Goal: Task Accomplishment & Management: Manage account settings

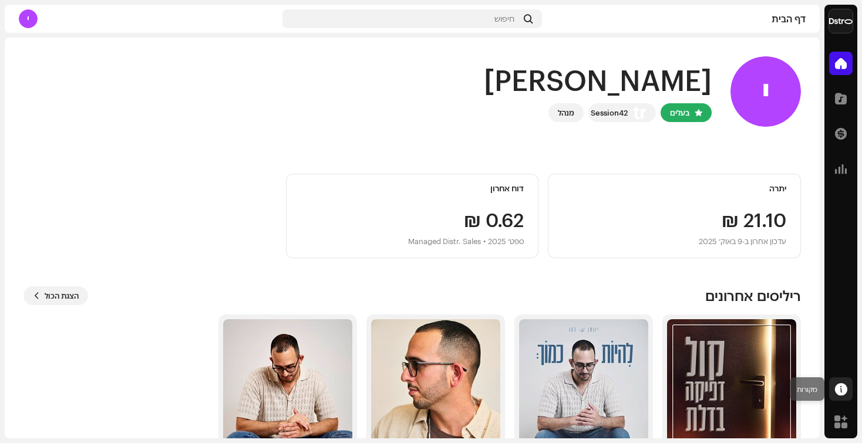
click at [833, 391] on div at bounding box center [840, 389] width 23 height 23
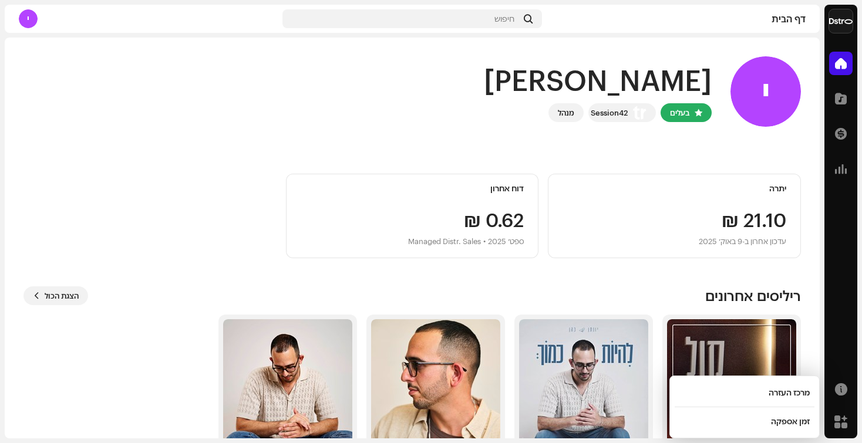
click at [843, 361] on div "דף הבית קטלוג עסקאות אנליטיקה מקורות זירת מסחר" at bounding box center [840, 243] width 33 height 392
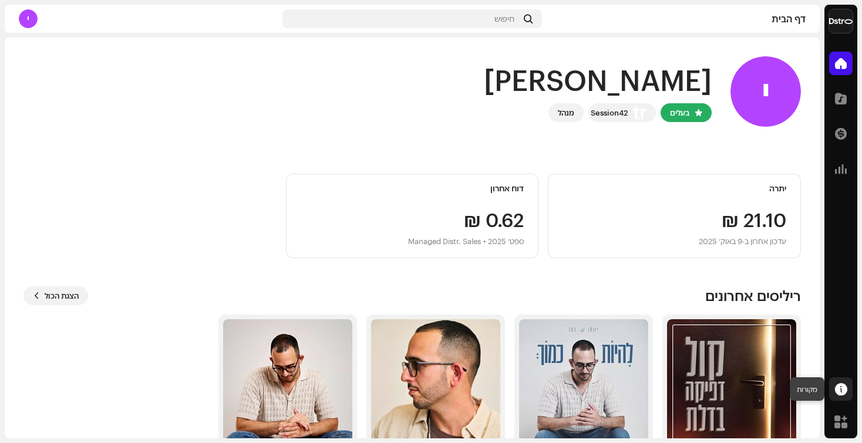
click at [837, 386] on span at bounding box center [841, 389] width 12 height 9
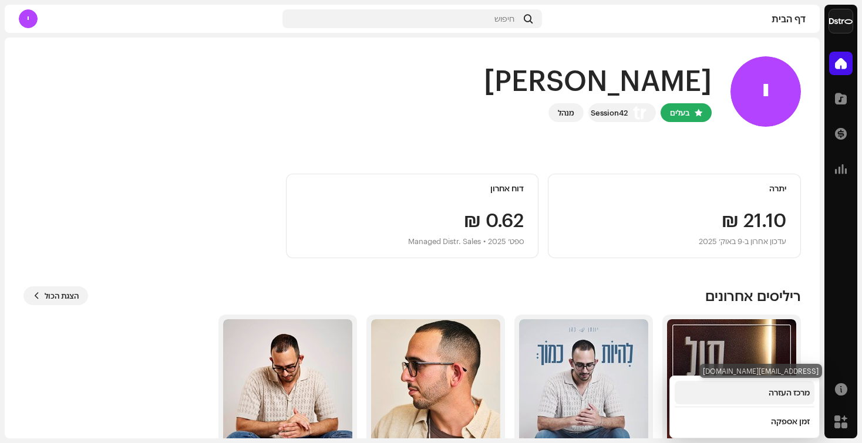
click at [800, 388] on div "מרכז העזרה" at bounding box center [745, 392] width 140 height 23
click at [789, 393] on div "מרכז העזרה" at bounding box center [789, 392] width 41 height 9
click at [716, 392] on div "מרכז העזרה" at bounding box center [744, 392] width 130 height 9
click at [810, 324] on div "[PERSON_NAME], [PERSON_NAME] בעלים Session42 מנהל יתרה ‏21.10 ₪ עדכון אחרון ב-[…" at bounding box center [412, 270] width 815 height 465
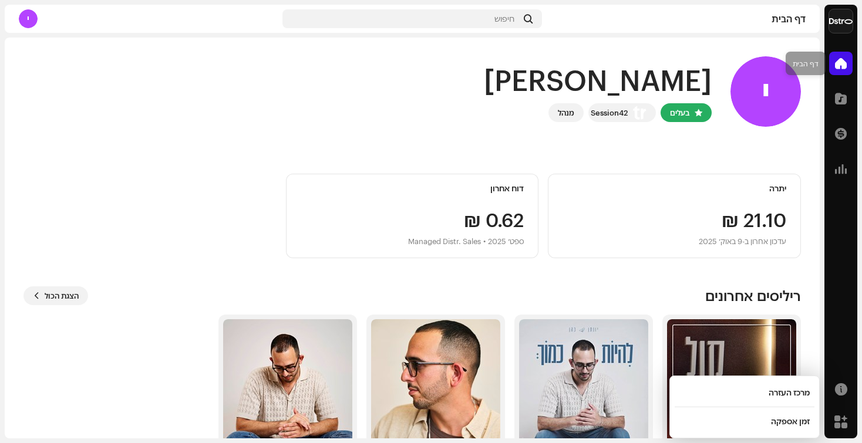
click at [846, 68] on span at bounding box center [841, 63] width 12 height 9
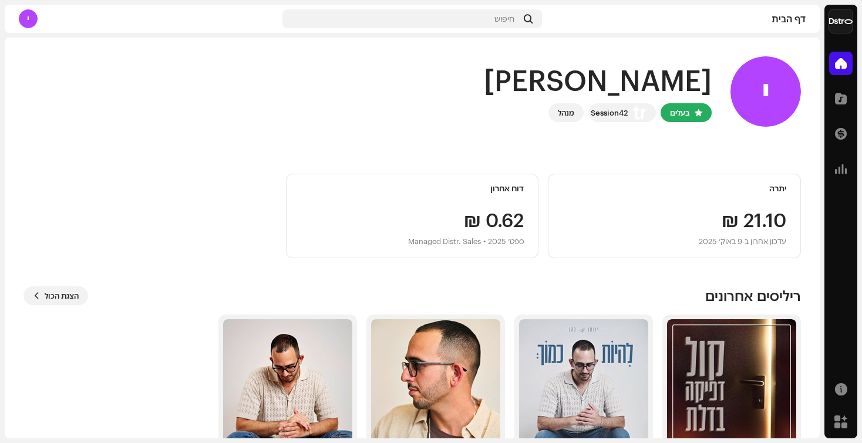
click at [35, 21] on div "י" at bounding box center [28, 18] width 19 height 19
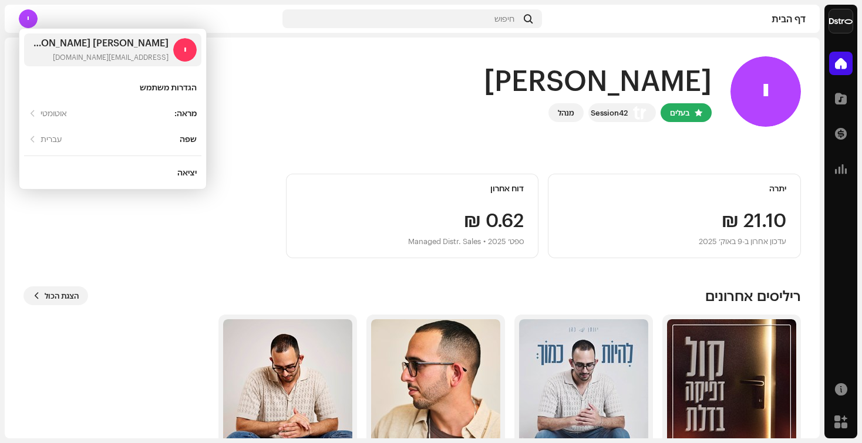
click at [485, 96] on div "י היי, יונתן בעלים Session42 מנהל" at bounding box center [412, 91] width 778 height 70
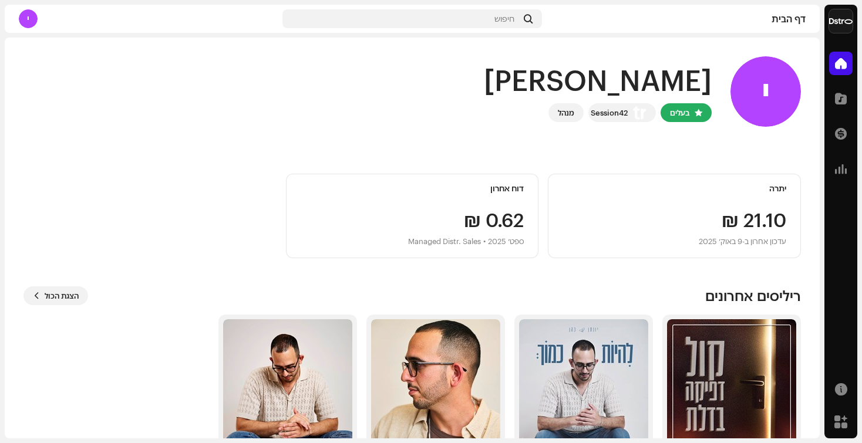
click at [843, 25] on img at bounding box center [840, 20] width 23 height 23
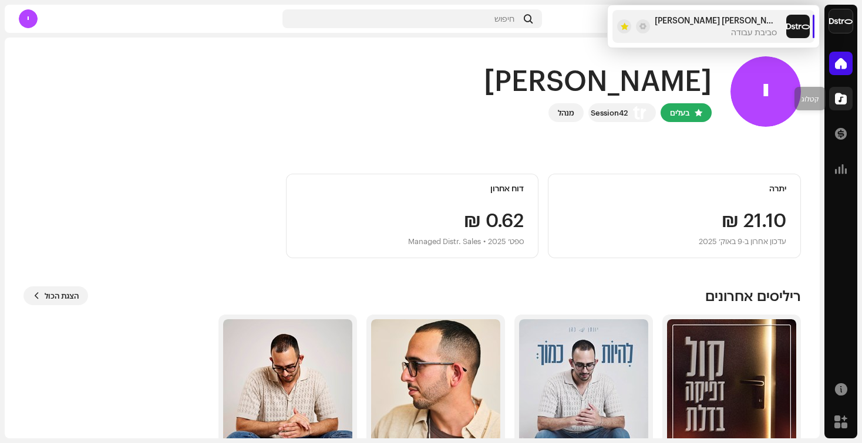
click at [846, 100] on span at bounding box center [841, 98] width 12 height 9
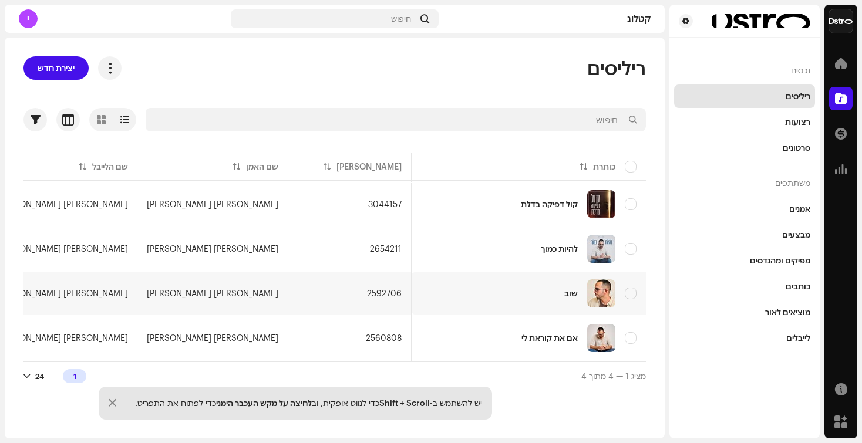
scroll to position [0, -476]
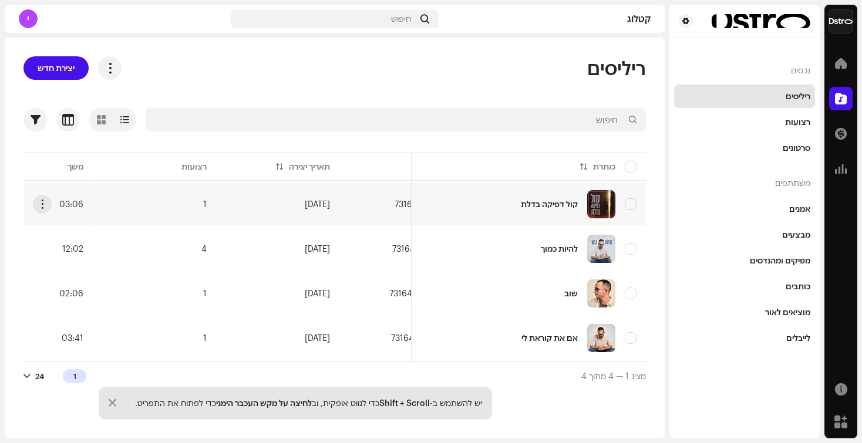
click at [36, 213] on re-m-actions-button at bounding box center [42, 204] width 19 height 19
click at [47, 203] on button "button" at bounding box center [42, 204] width 19 height 19
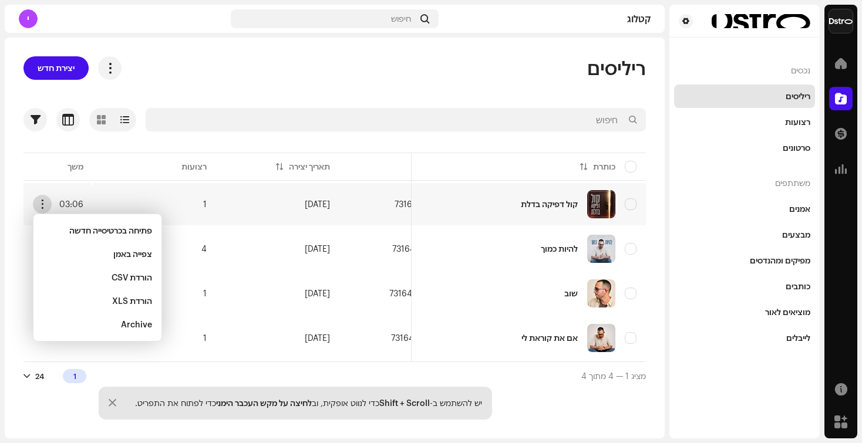
click at [45, 203] on span "button" at bounding box center [42, 204] width 9 height 9
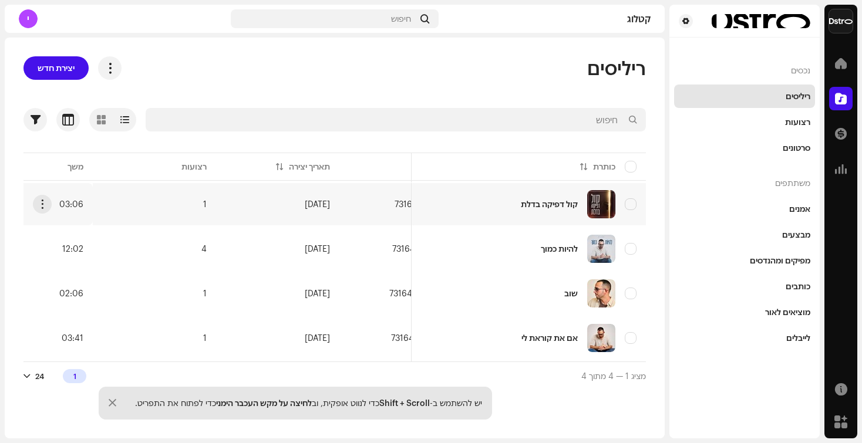
click at [447, 207] on div "קול דפיקה בדלת" at bounding box center [528, 204] width 216 height 28
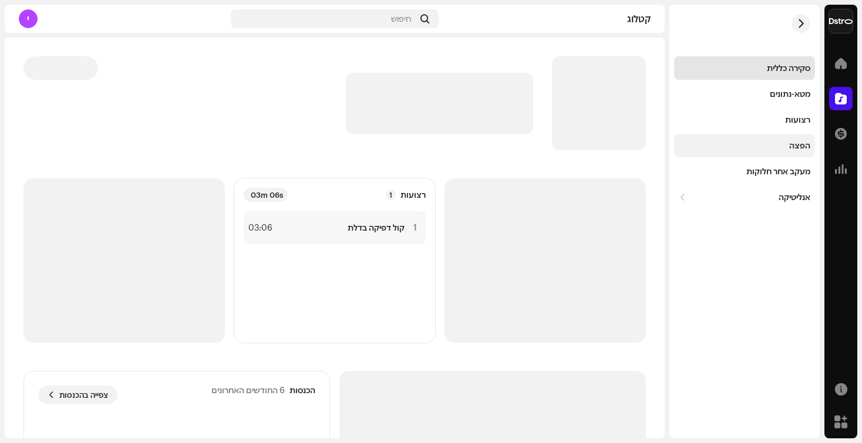
click at [787, 138] on div "הפצה" at bounding box center [744, 145] width 141 height 23
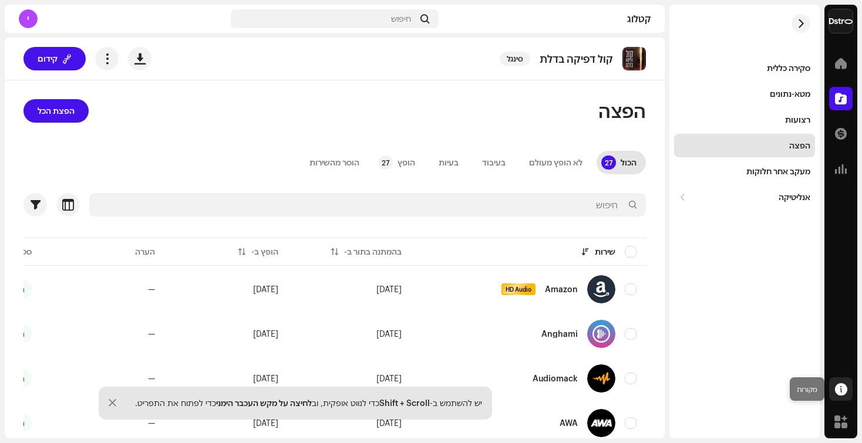
click at [844, 385] on span at bounding box center [841, 389] width 12 height 9
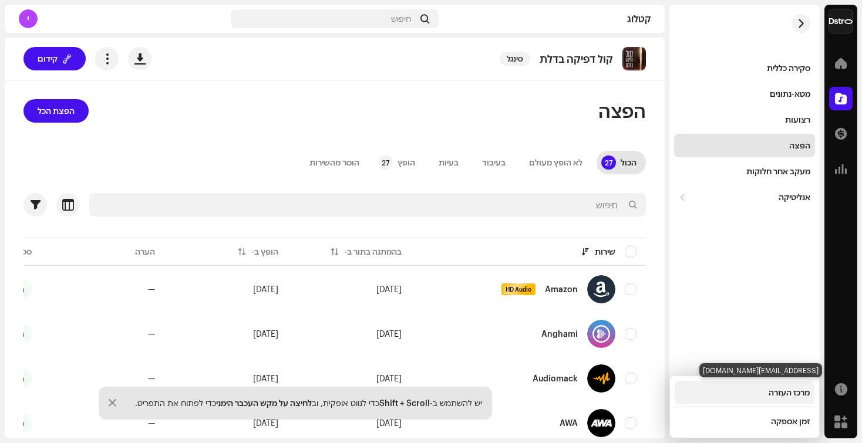
click at [800, 400] on div "מרכז העזרה" at bounding box center [745, 392] width 140 height 23
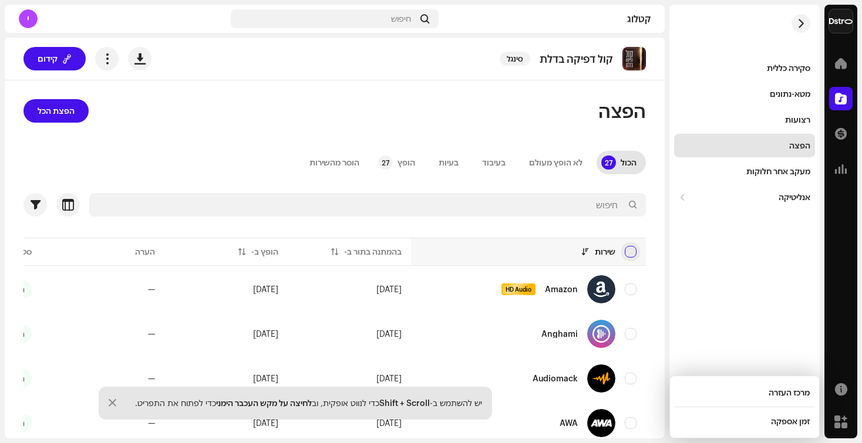
click at [631, 251] on input "checkbox" at bounding box center [631, 252] width 12 height 12
checkbox input "true"
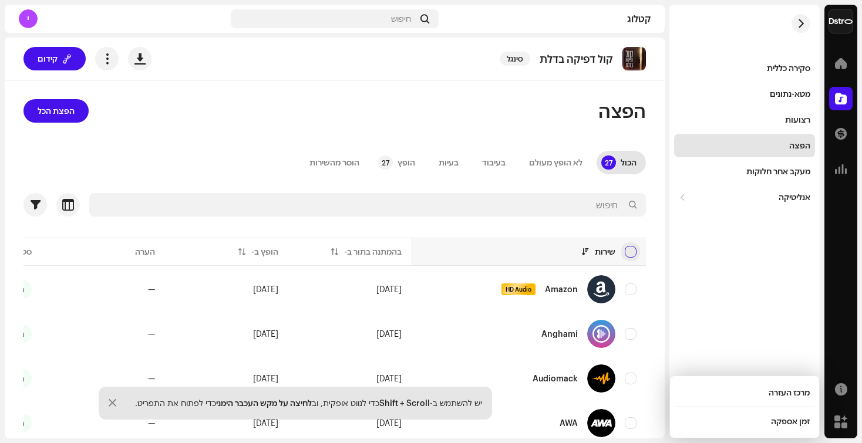
checkbox input "true"
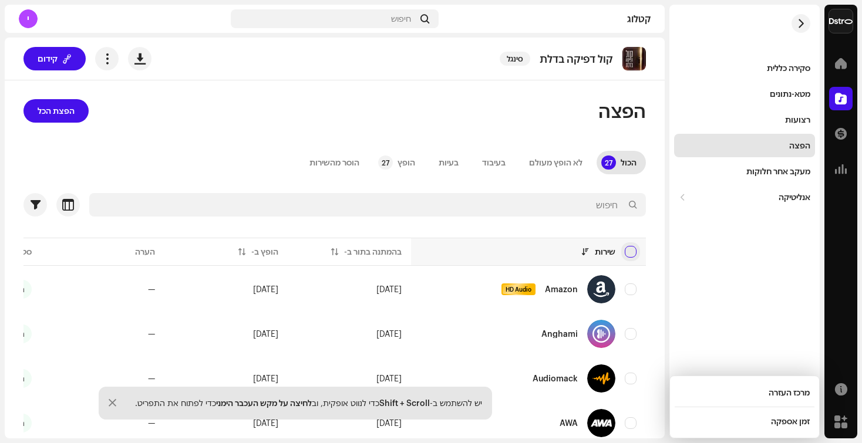
checkbox input "true"
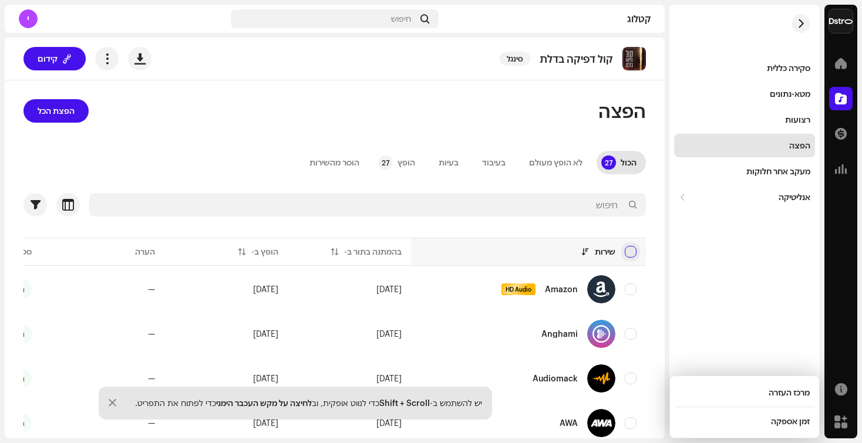
checkbox input "true"
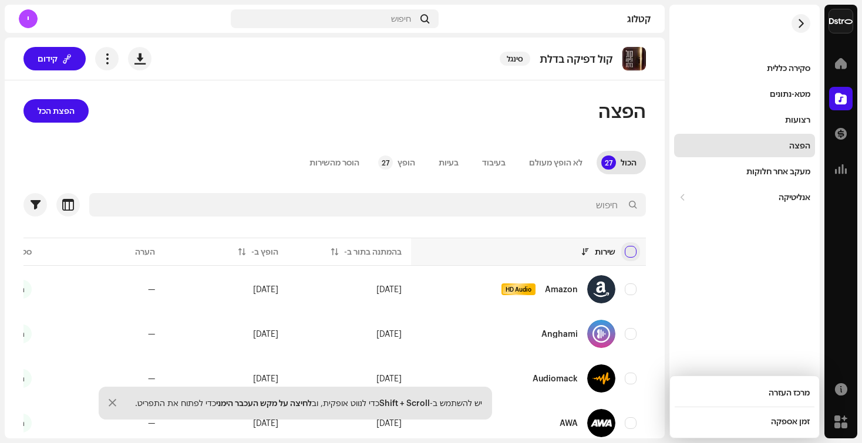
checkbox input "true"
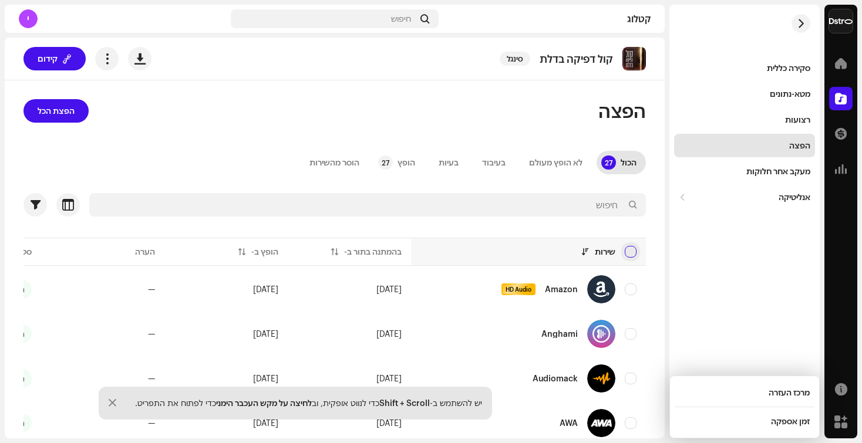
checkbox input "true"
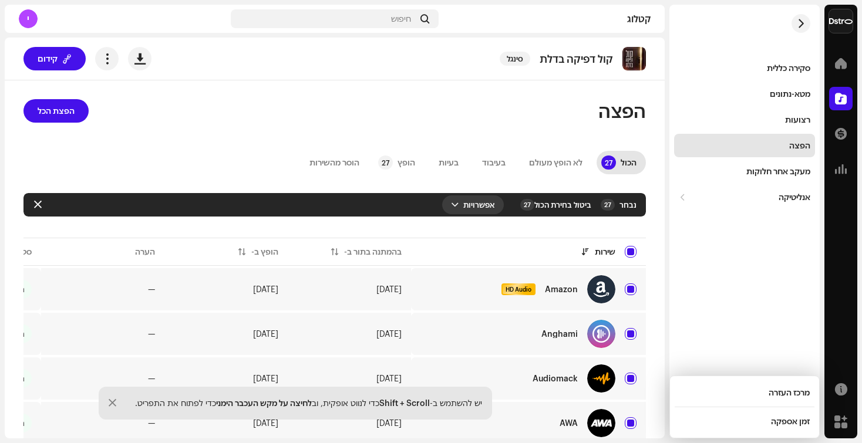
click at [458, 202] on span "button" at bounding box center [455, 204] width 7 height 9
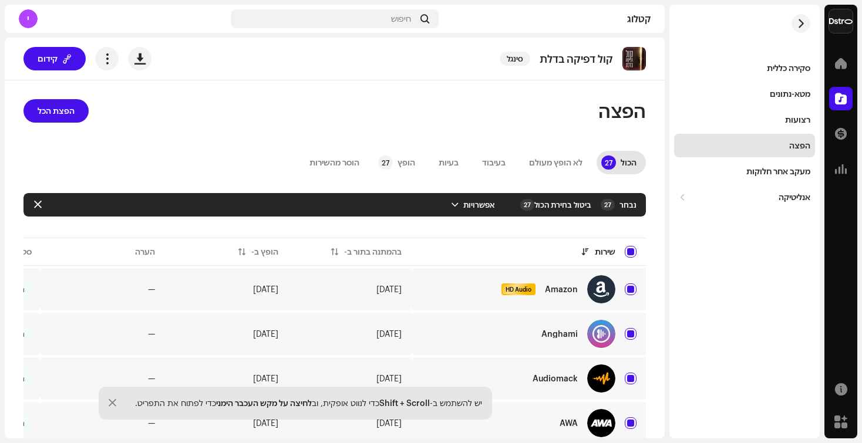
click at [693, 270] on div "סקירה כללית מטא-נתונים רצועות הפצה מעקב אחר חלוקות אנליטיקה צריכה מעורבות הכנסו…" at bounding box center [744, 222] width 150 height 434
click at [843, 75] on div at bounding box center [840, 63] width 23 height 23
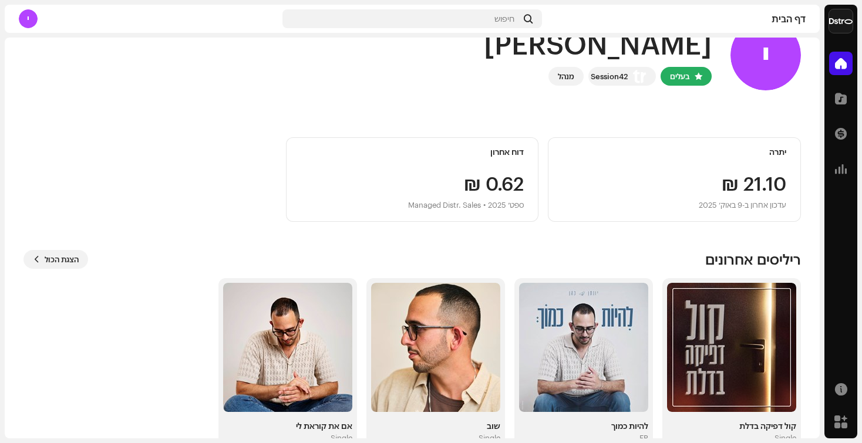
scroll to position [64, 0]
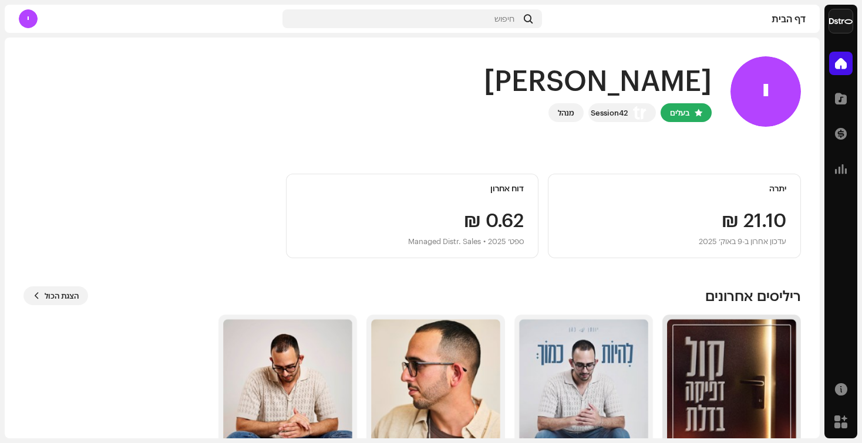
click at [746, 389] on img at bounding box center [731, 383] width 129 height 129
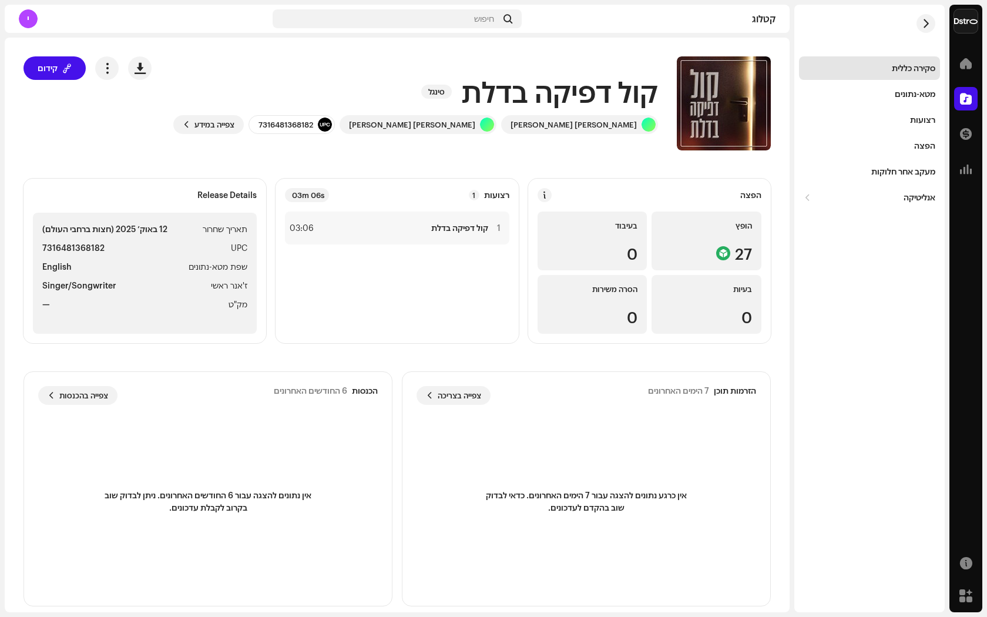
scroll to position [13, 0]
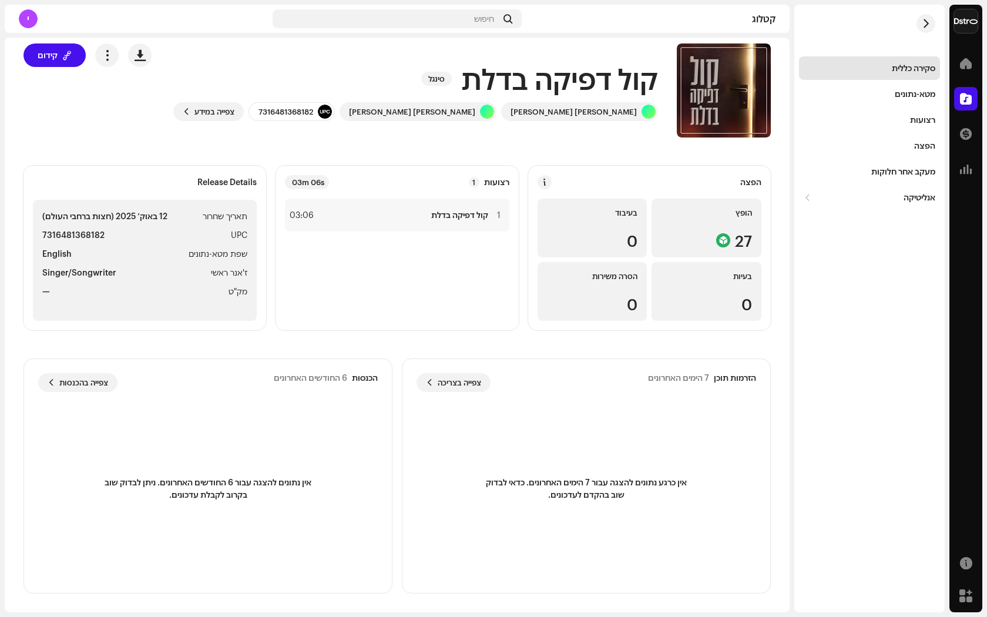
click at [248, 187] on div "Release Details" at bounding box center [145, 182] width 224 height 14
click at [196, 221] on li "תאריך שחרור [DATE] (חצות ברחבי העולם)" at bounding box center [144, 216] width 205 height 14
click at [149, 219] on strong "12 באוק׳ 2025 (חצות ברחבי העולם)" at bounding box center [104, 216] width 125 height 14
click at [132, 275] on li "ז'אנר ראשי Singer/Songwriter" at bounding box center [144, 272] width 205 height 14
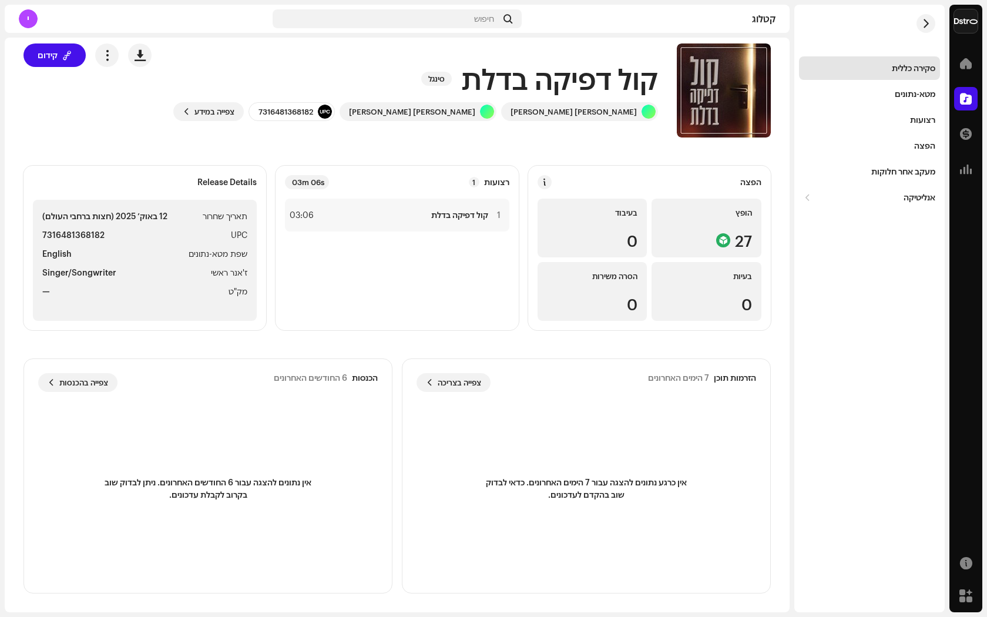
click at [117, 310] on ul "תאריך שחרור [DATE] (חצות ברחבי העולם) UPC 7316481368182 שפת מטא-נתונים English …" at bounding box center [145, 260] width 224 height 121
click at [240, 189] on div "Release Details" at bounding box center [145, 182] width 224 height 14
click at [704, 175] on div "הפצה" at bounding box center [649, 182] width 224 height 14
click at [548, 180] on span at bounding box center [544, 181] width 8 height 9
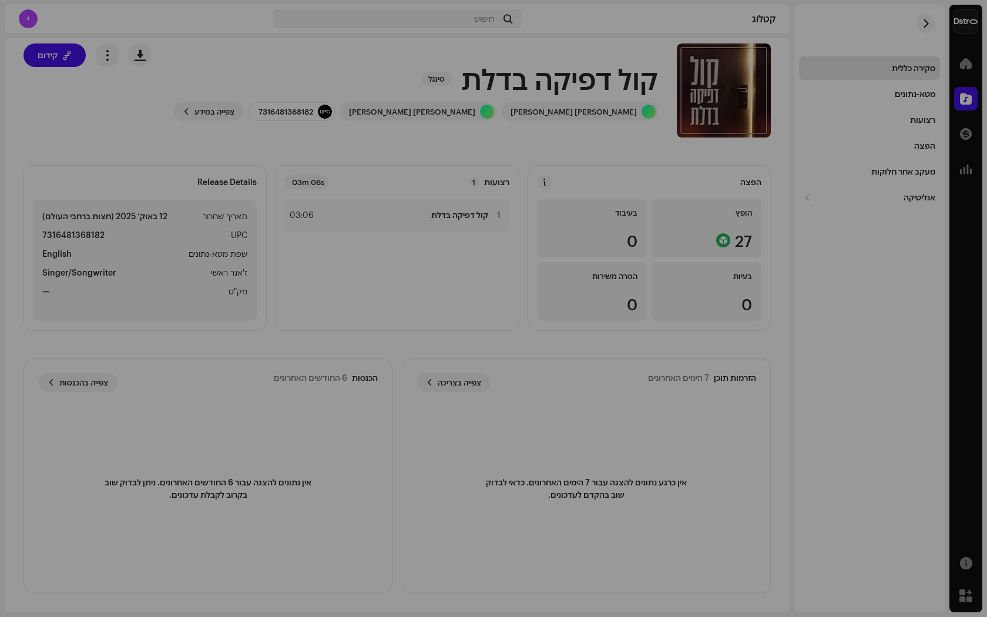
click at [792, 401] on div "הנחיות DSP לזמן אספקה בדרך כלל אנו שולחים את הריליסים בתוך מספר שעות אך שירותי …" at bounding box center [493, 308] width 987 height 617
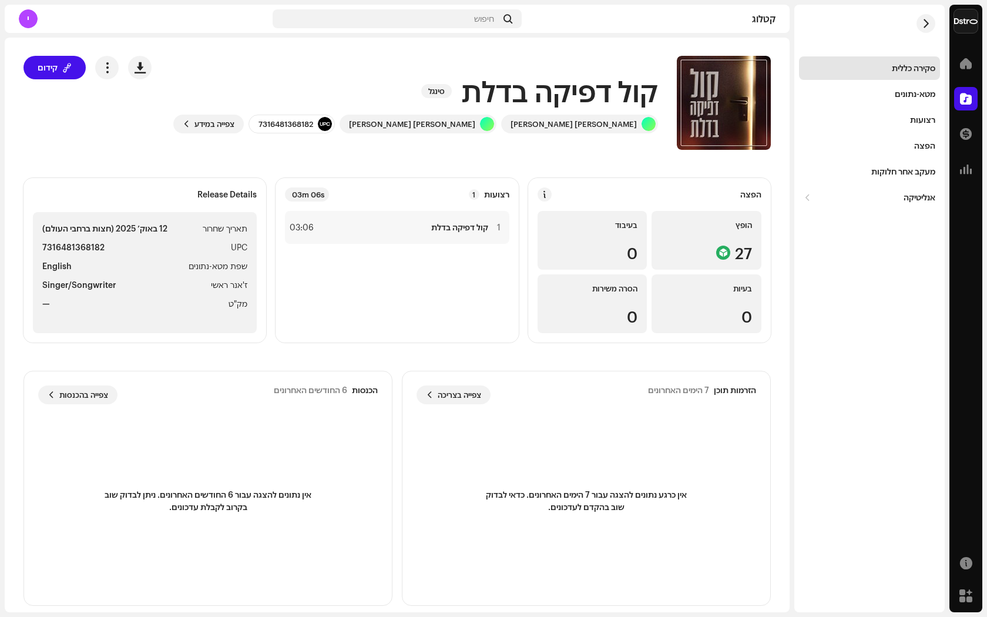
scroll to position [0, 0]
click at [113, 65] on span "button" at bounding box center [107, 67] width 11 height 9
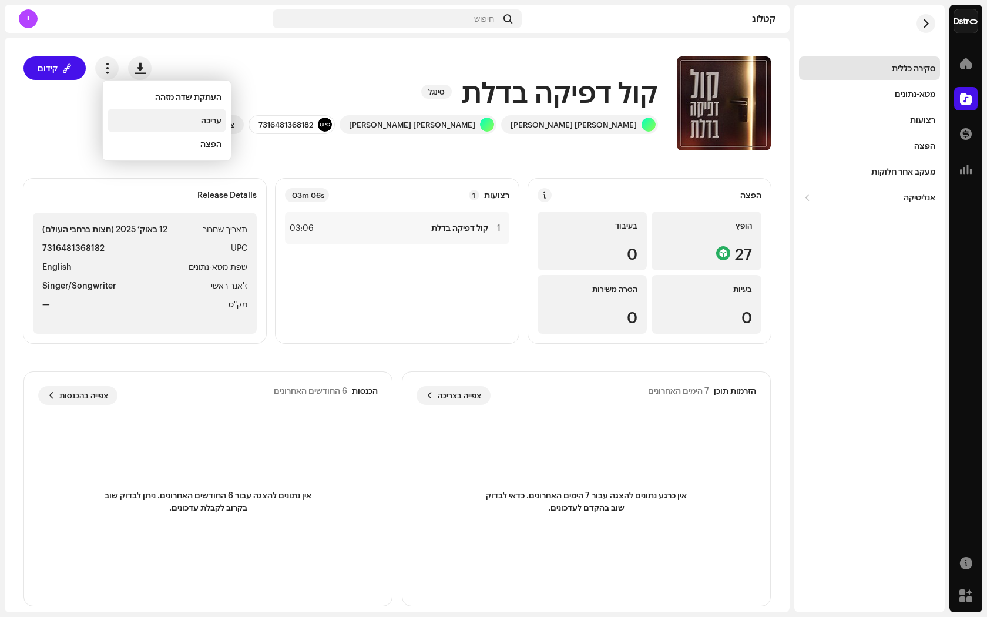
click at [143, 122] on div "עריכה" at bounding box center [166, 120] width 109 height 9
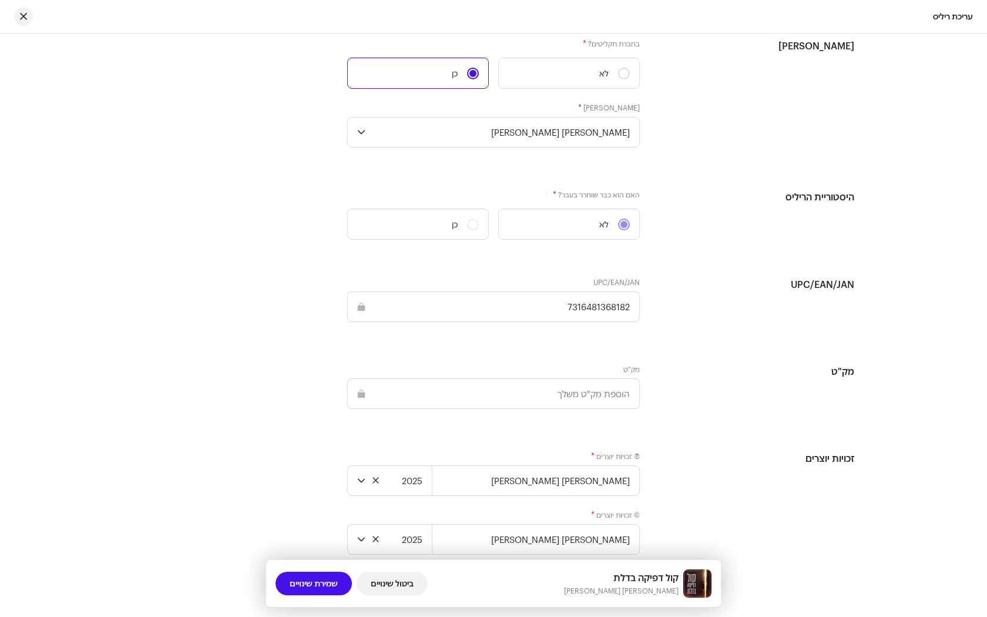
scroll to position [1560, 0]
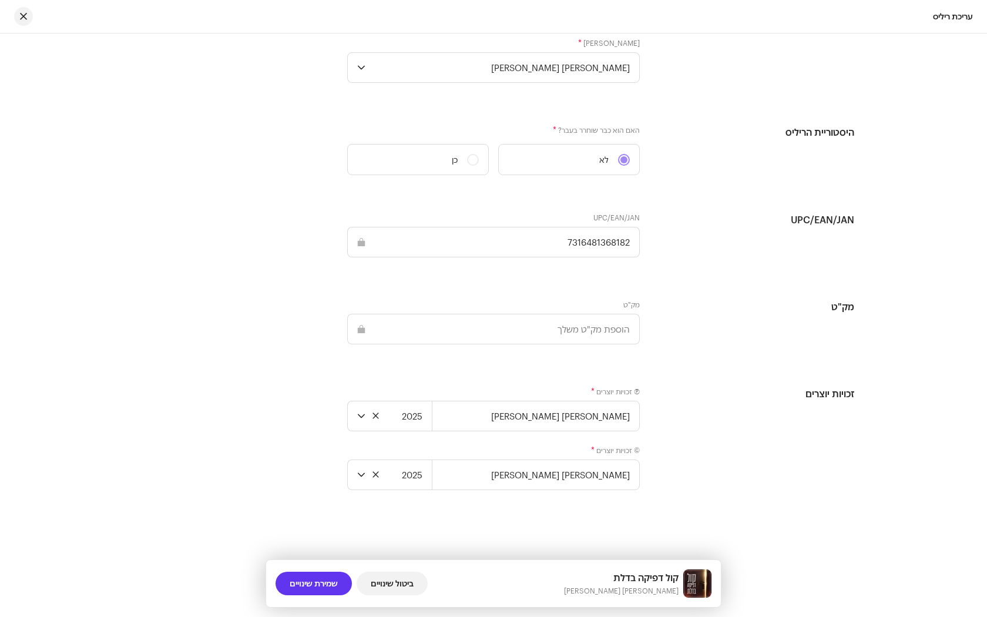
click at [322, 443] on span "שמירת שינויים" at bounding box center [314, 582] width 48 height 23
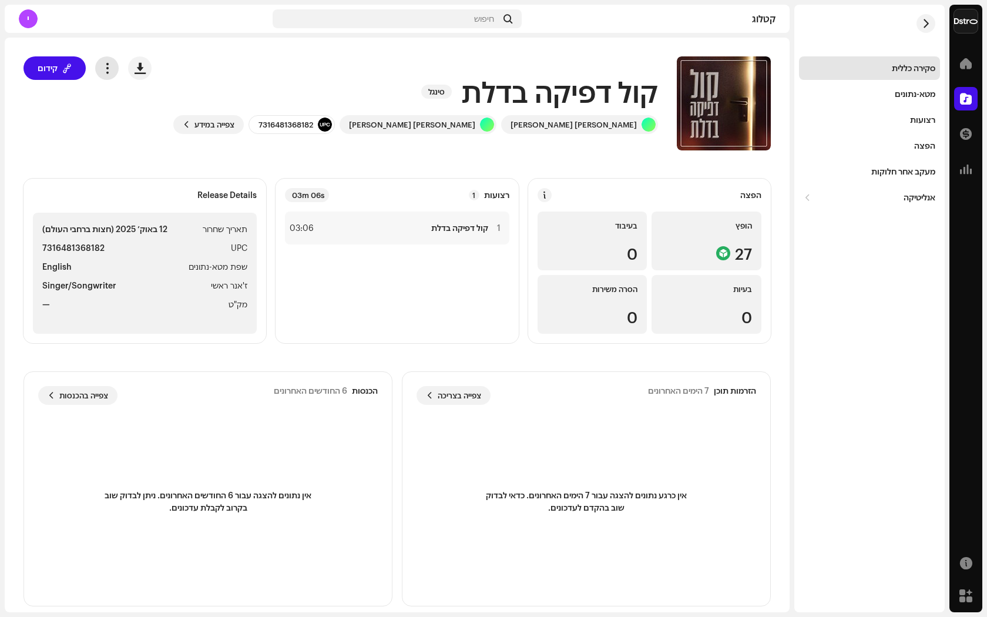
click at [113, 70] on span "button" at bounding box center [107, 67] width 11 height 9
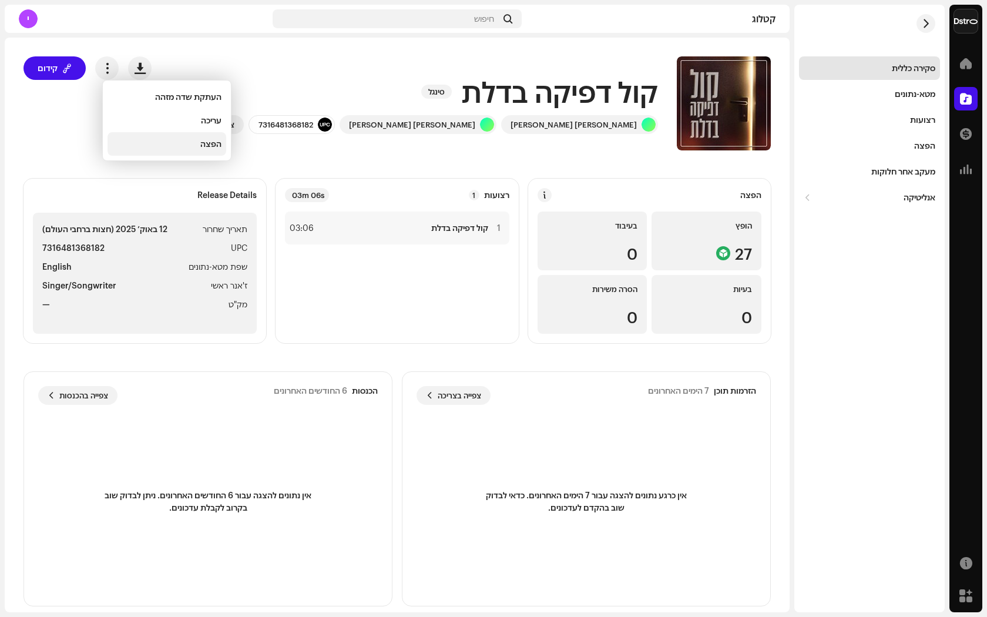
click at [173, 148] on div "הפצה" at bounding box center [166, 143] width 109 height 9
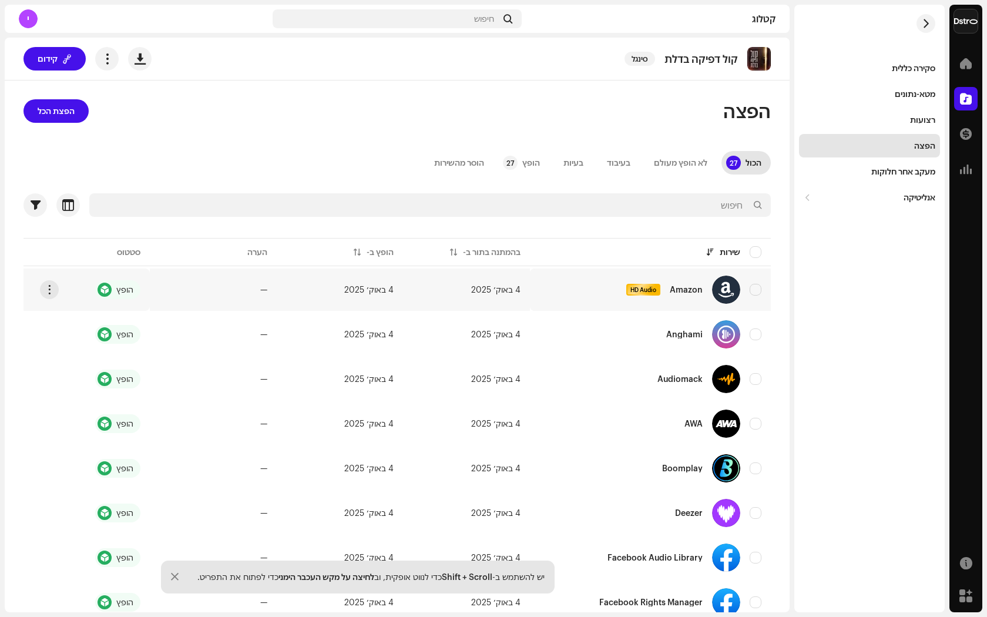
click at [120, 289] on div "הופץ" at bounding box center [117, 289] width 45 height 19
click at [49, 294] on span "button" at bounding box center [49, 289] width 9 height 9
click at [62, 271] on td "הופץ" at bounding box center [86, 289] width 126 height 42
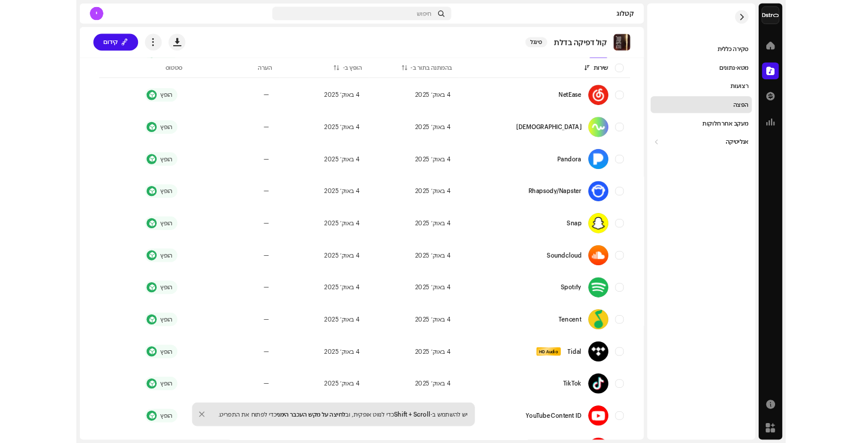
scroll to position [893, 0]
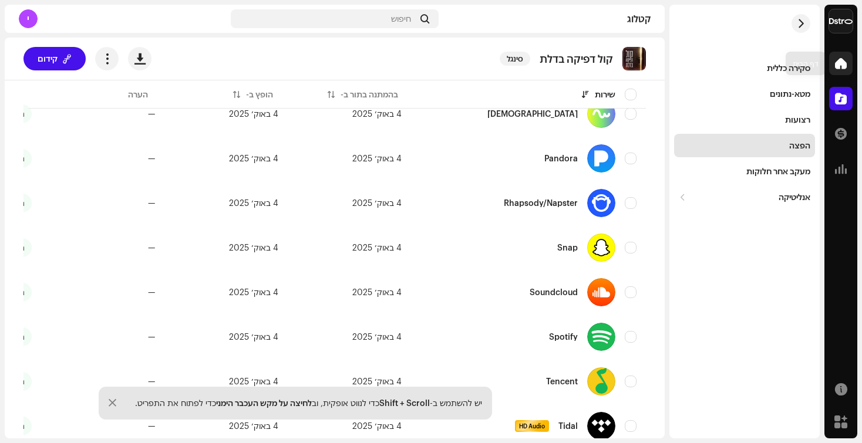
click at [843, 55] on div at bounding box center [840, 63] width 23 height 23
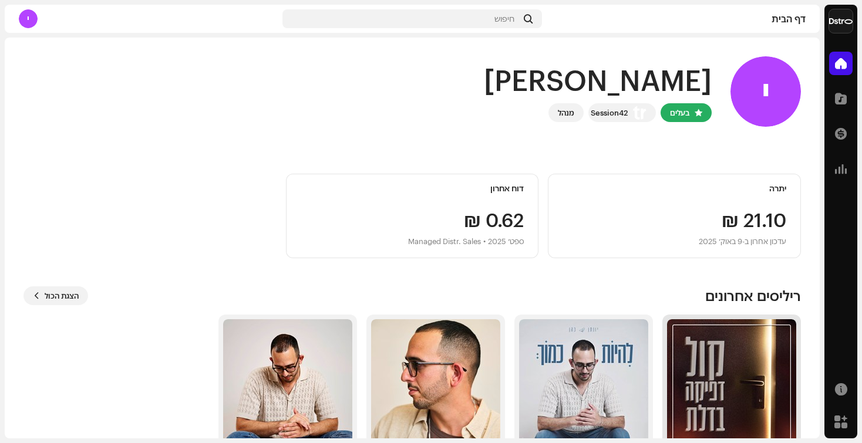
click at [726, 422] on img at bounding box center [731, 383] width 129 height 129
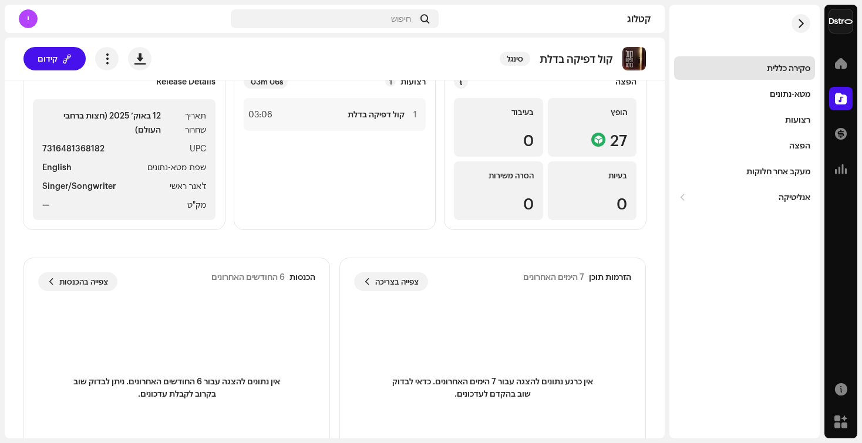
scroll to position [106, 0]
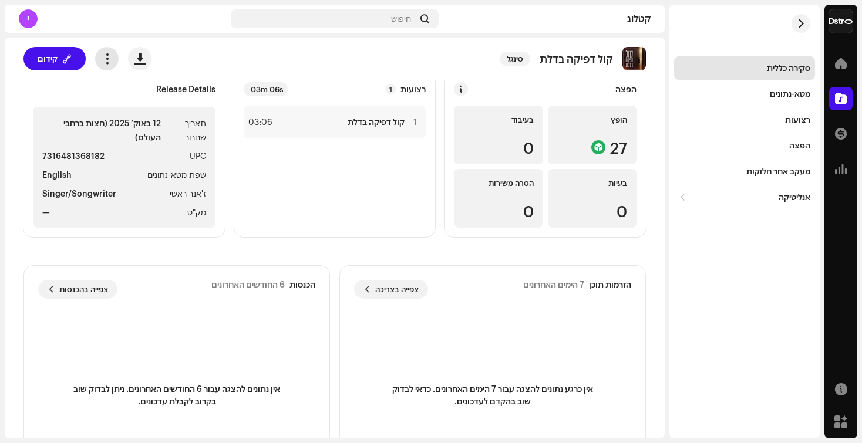
click at [112, 68] on button "button" at bounding box center [106, 58] width 23 height 23
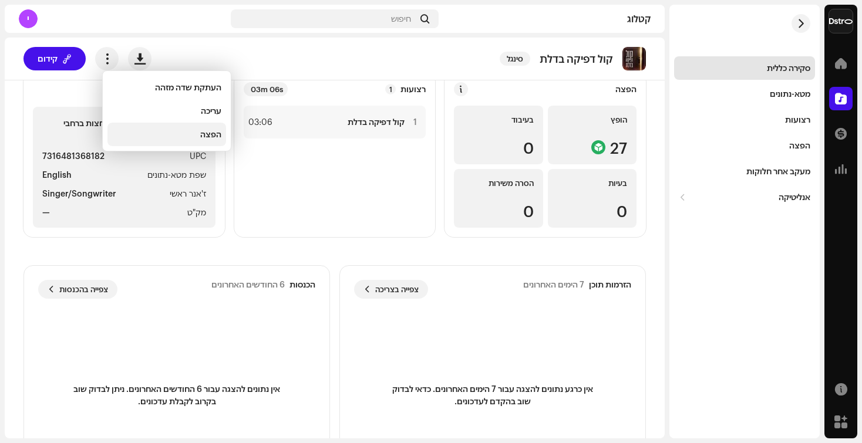
click at [145, 133] on div "הפצה" at bounding box center [166, 134] width 109 height 9
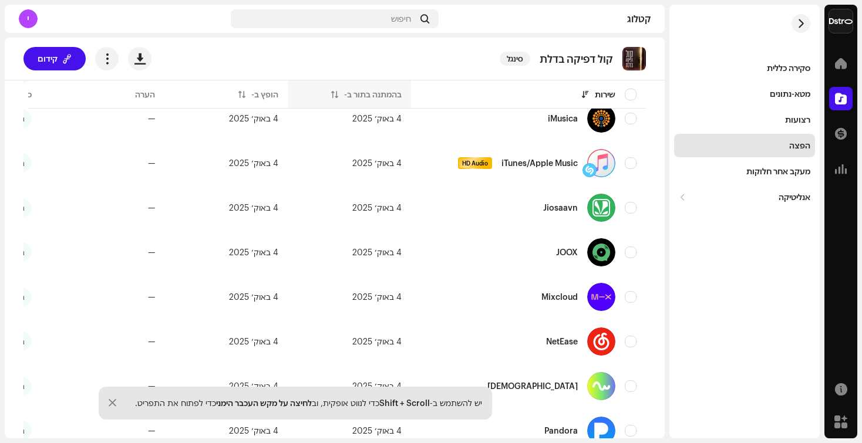
scroll to position [1071, 0]
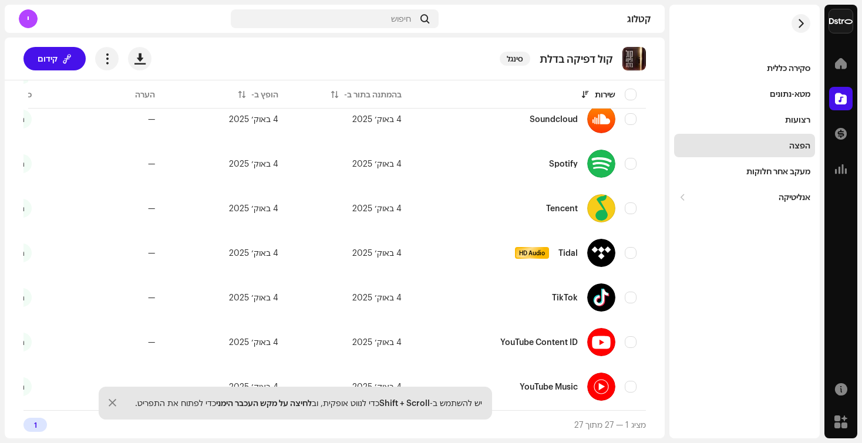
click at [104, 402] on div "יש להשתמש ב- Shift + Scroll כדי לנווט אופקית, וב לחיצה על מקש העכבר הימני כדי ל…" at bounding box center [295, 403] width 393 height 33
click at [112, 402] on div at bounding box center [113, 403] width 8 height 9
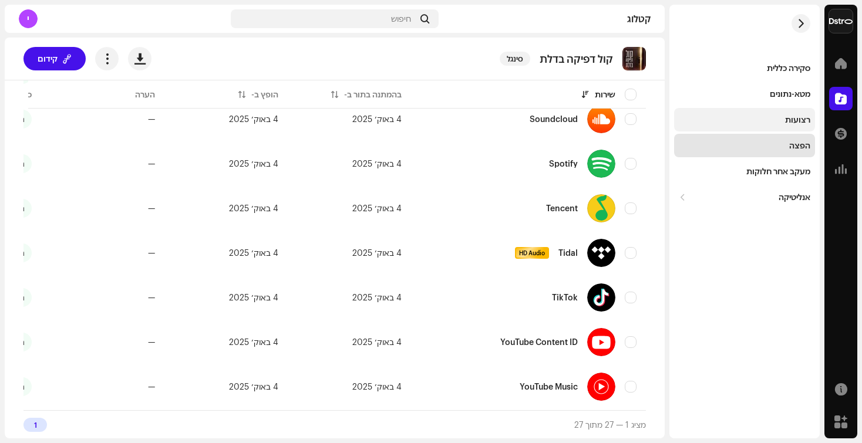
click at [787, 115] on div "רצועות" at bounding box center [797, 119] width 25 height 9
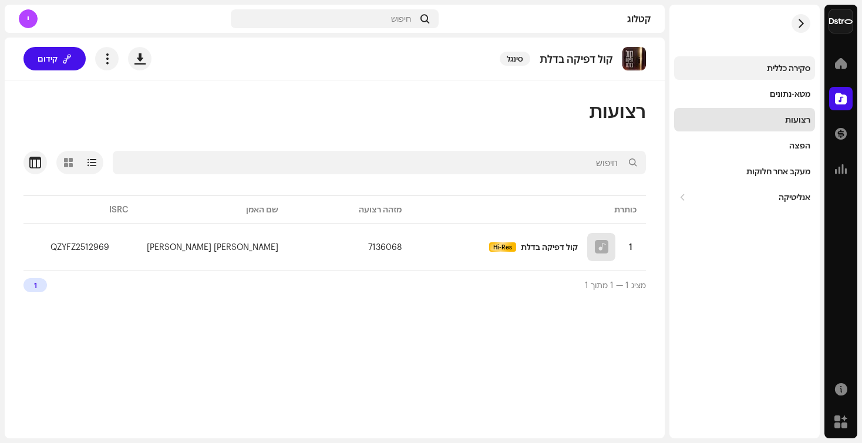
click at [796, 66] on div "סקירה כללית" at bounding box center [788, 67] width 43 height 9
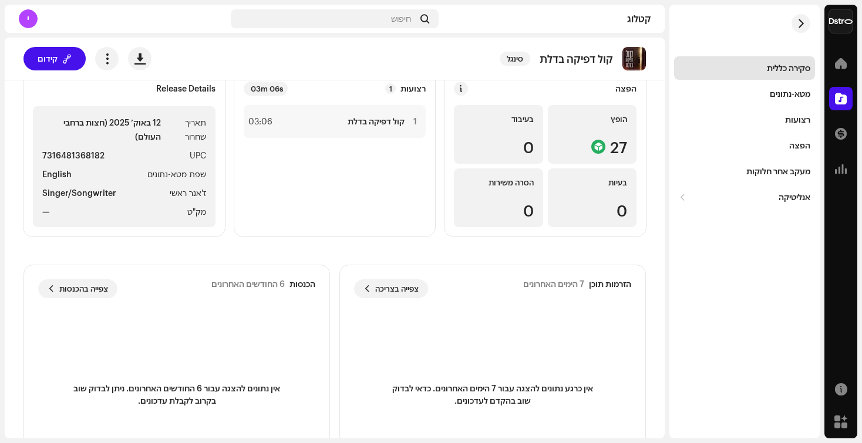
scroll to position [186, 0]
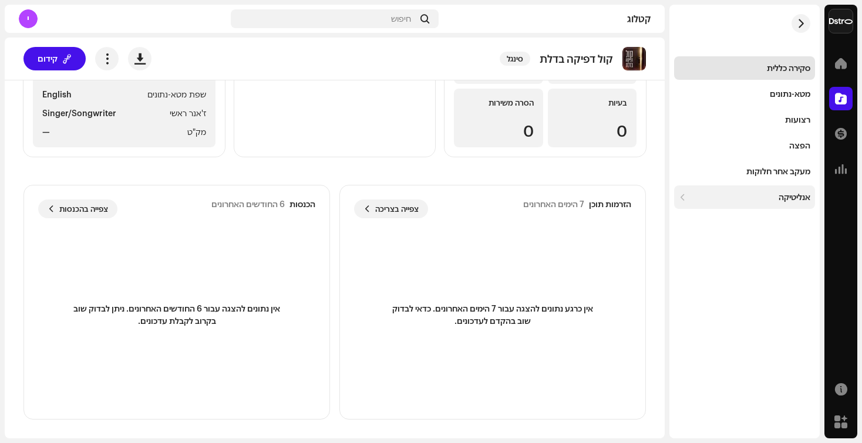
click at [765, 205] on div "אנליטיקה" at bounding box center [744, 197] width 141 height 23
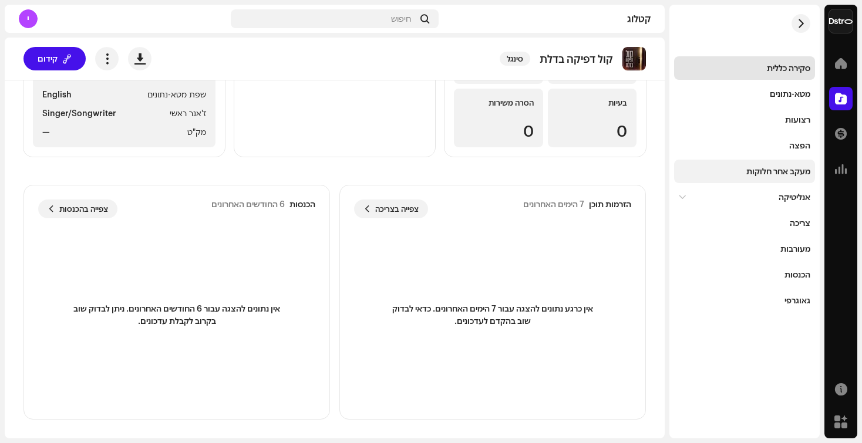
click at [782, 176] on div "מעקב אחר חלוקות" at bounding box center [778, 171] width 64 height 9
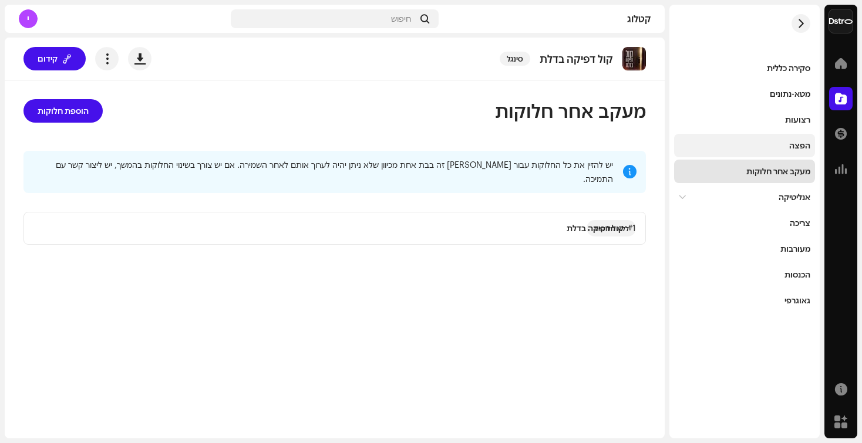
click at [789, 153] on div "הפצה" at bounding box center [744, 145] width 141 height 23
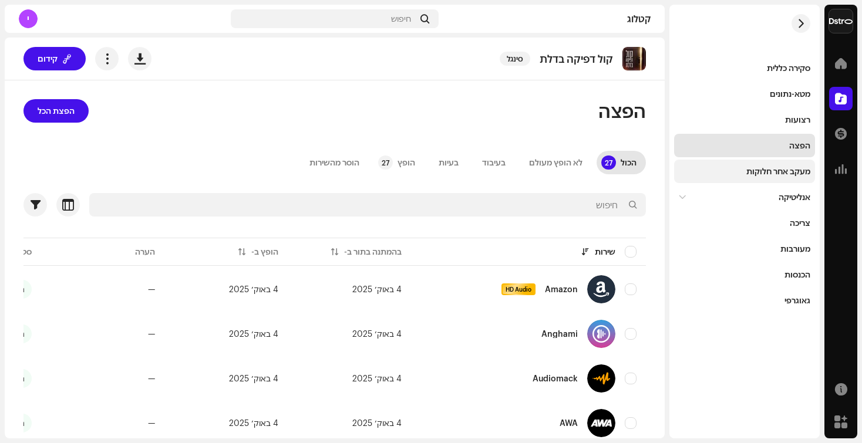
click at [785, 171] on div "מעקב אחר חלוקות" at bounding box center [778, 171] width 64 height 9
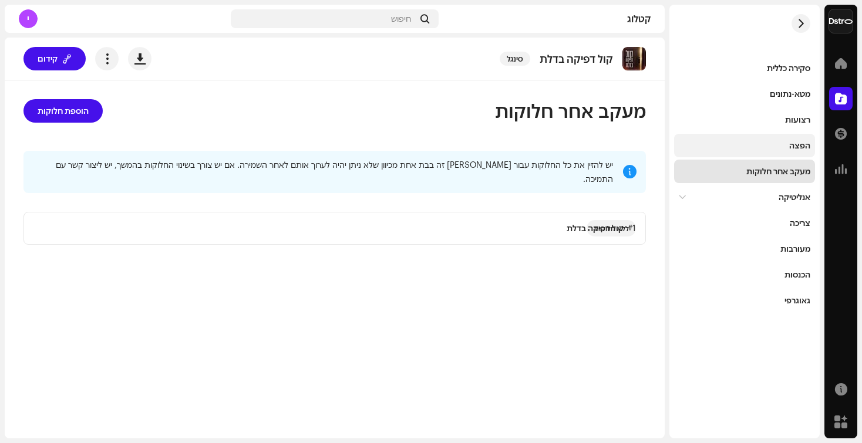
click at [790, 150] on div "הפצה" at bounding box center [744, 145] width 141 height 23
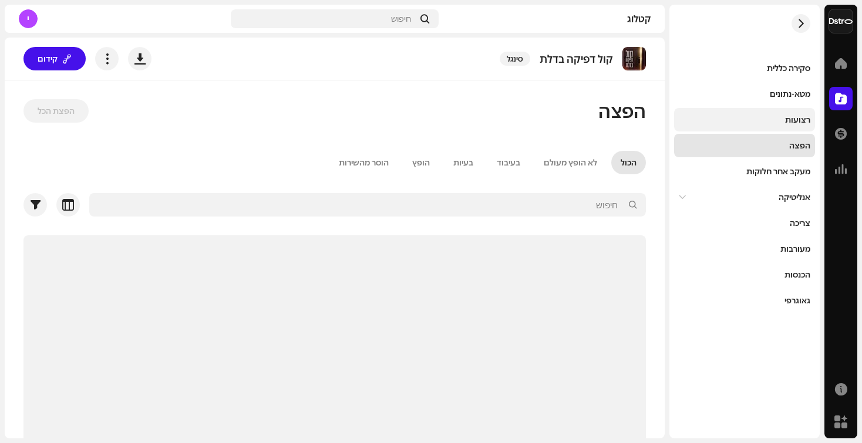
click at [802, 123] on div "רצועות" at bounding box center [797, 119] width 25 height 9
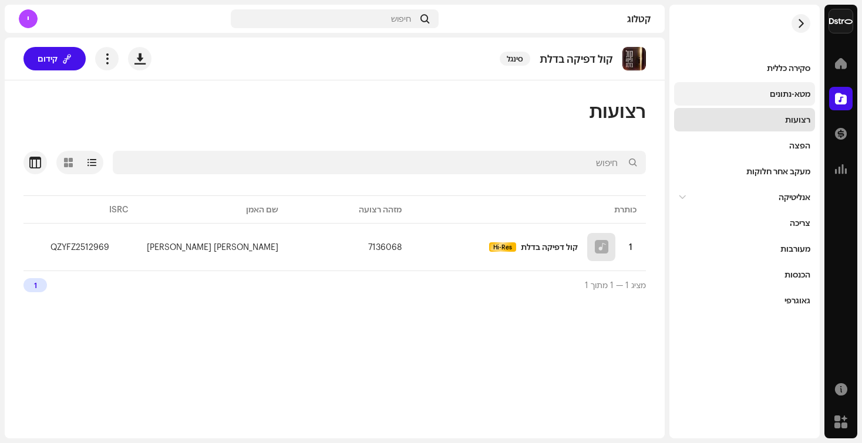
click at [803, 92] on div "מטא-נתונים" at bounding box center [790, 93] width 41 height 9
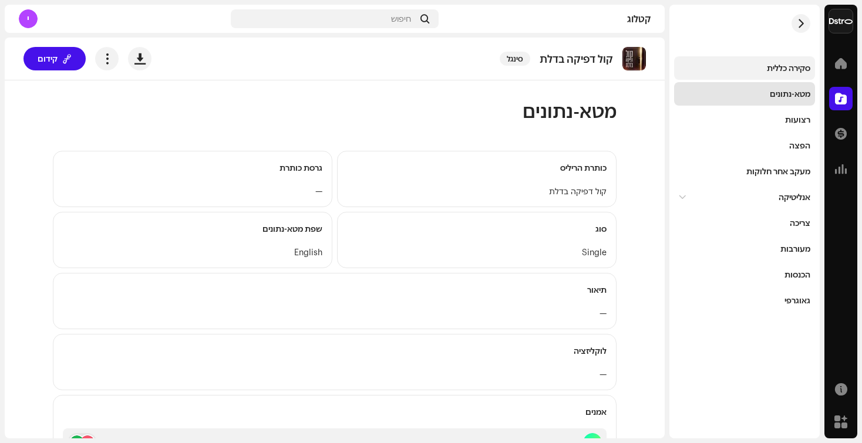
click at [802, 73] on div "סקירה כללית" at bounding box center [744, 67] width 141 height 23
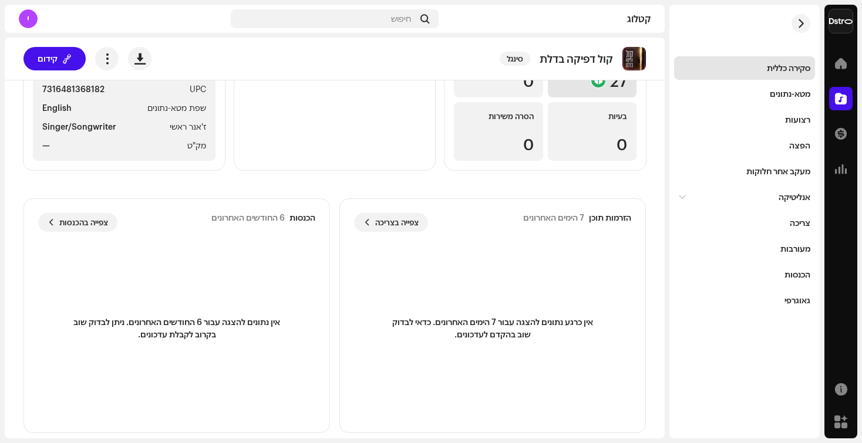
scroll to position [186, 0]
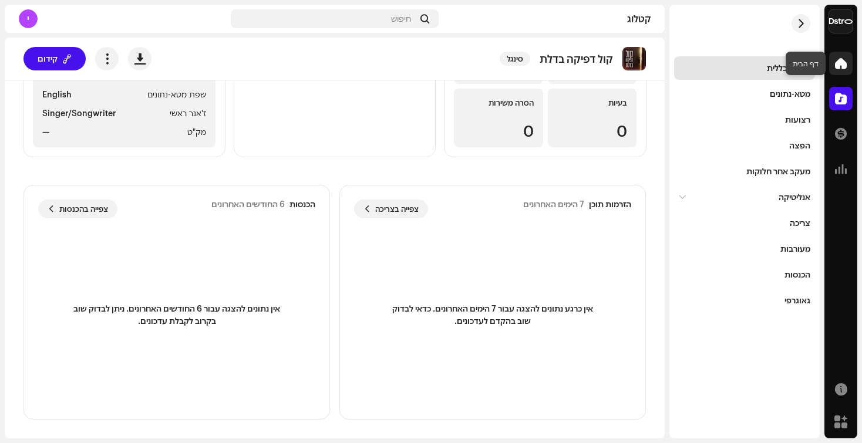
click at [842, 68] on span at bounding box center [841, 63] width 12 height 9
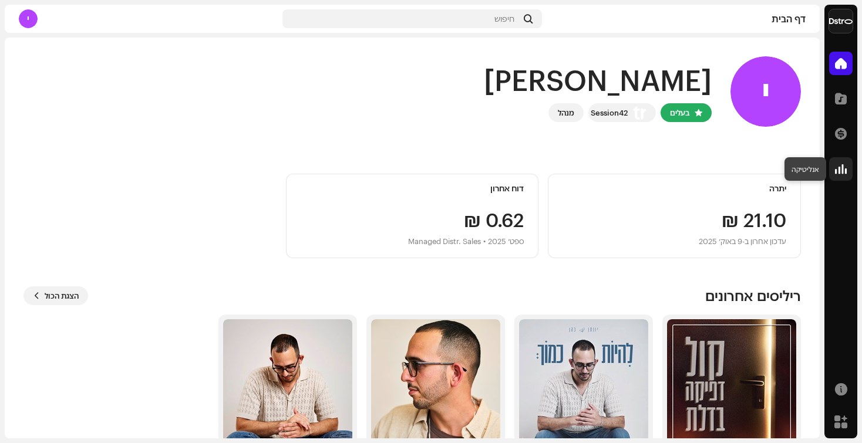
click at [835, 173] on span at bounding box center [841, 168] width 12 height 9
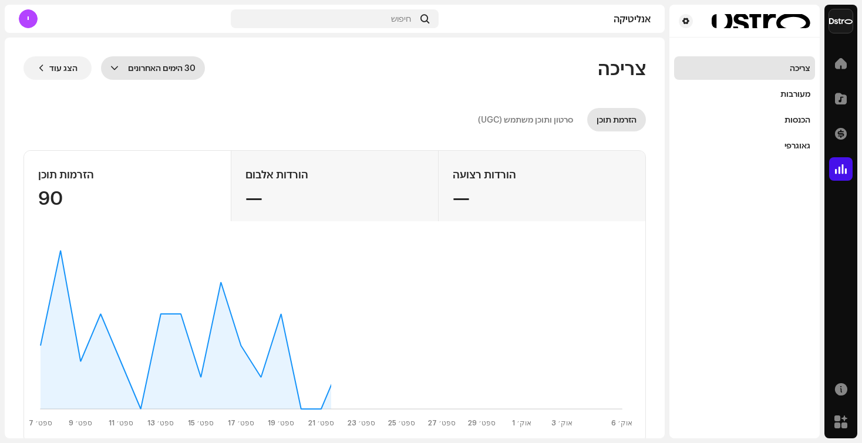
click at [146, 68] on span "30 הימים האחרונים" at bounding box center [159, 67] width 72 height 23
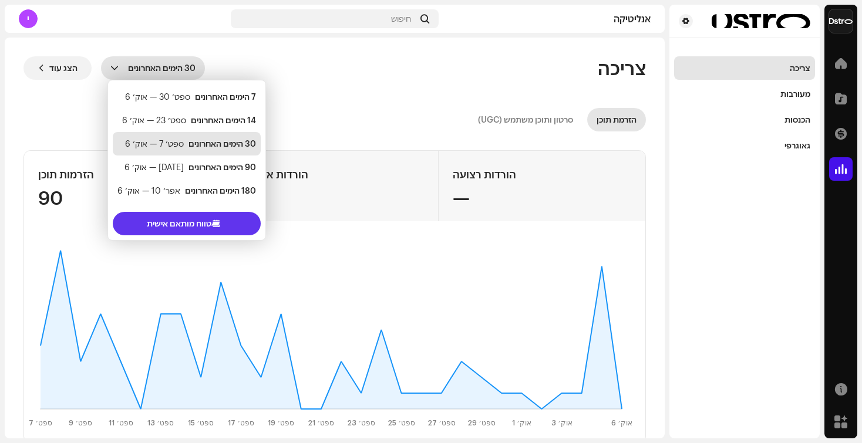
scroll to position [19, 0]
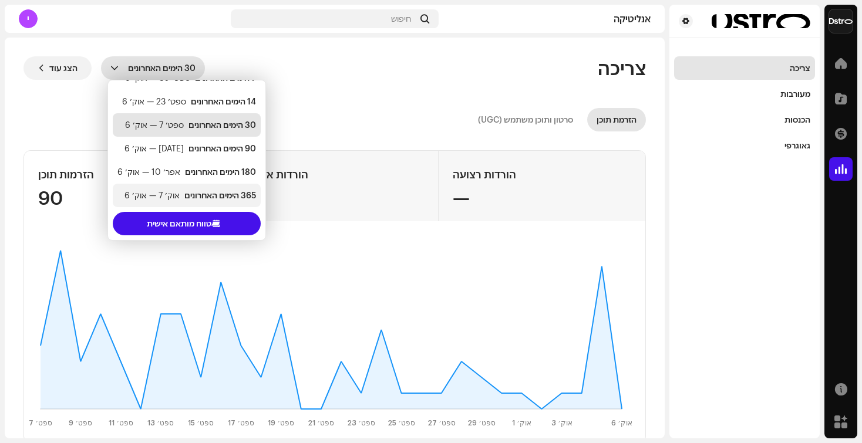
click at [206, 190] on div "365 הימים האחרונים" at bounding box center [220, 196] width 72 height 12
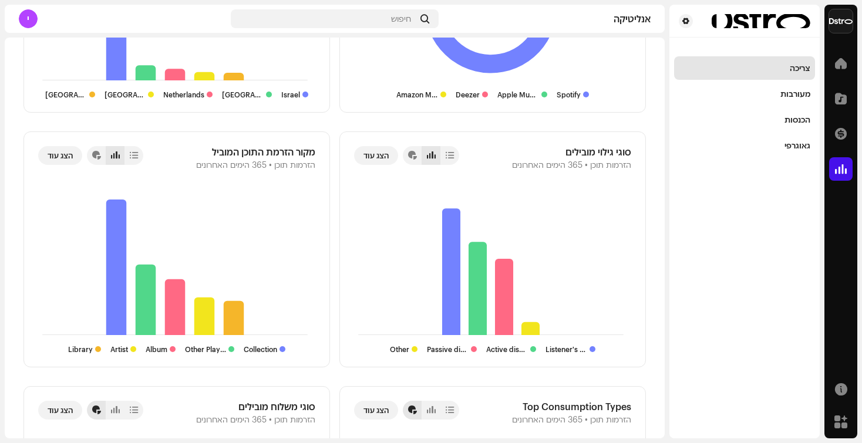
scroll to position [1132, 0]
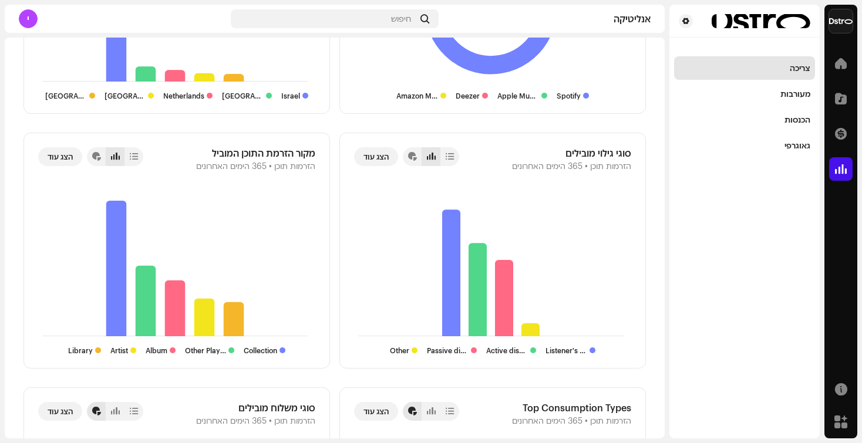
click at [423, 268] on rect at bounding box center [491, 263] width 274 height 147
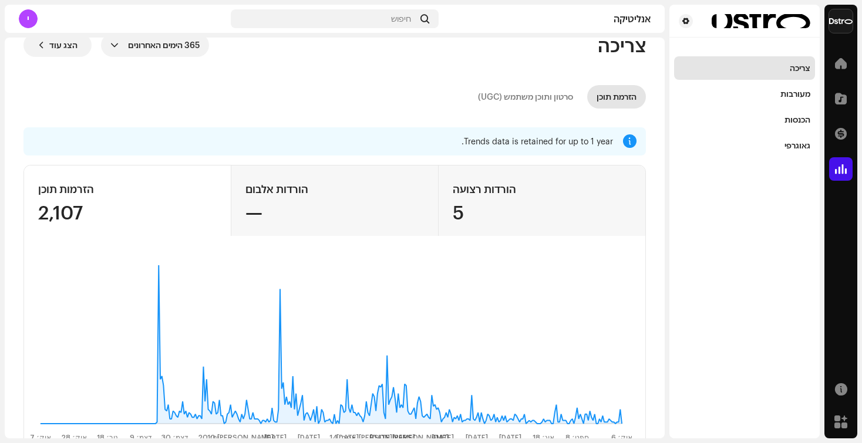
scroll to position [0, 0]
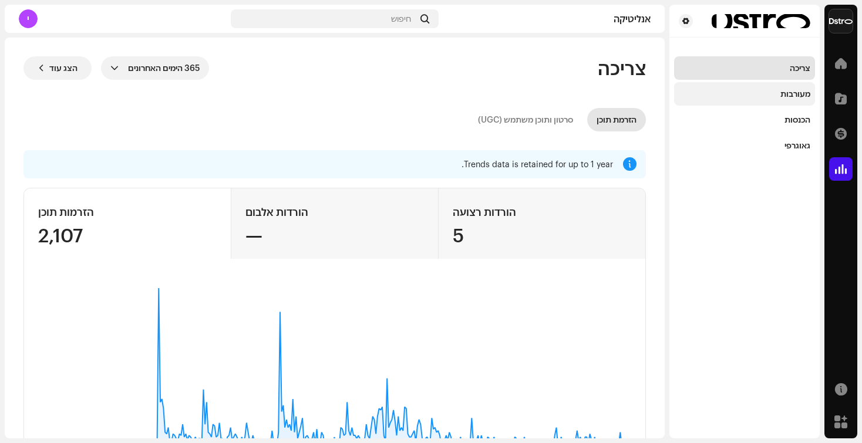
click at [799, 95] on div "מעורבות" at bounding box center [795, 93] width 30 height 9
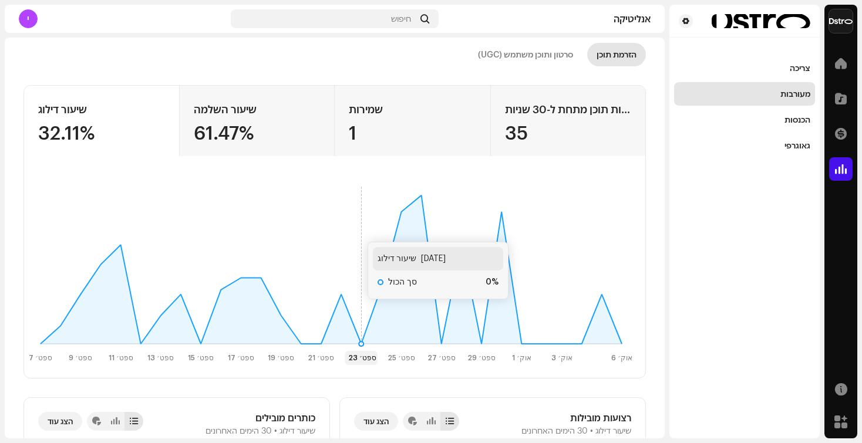
scroll to position [77, 0]
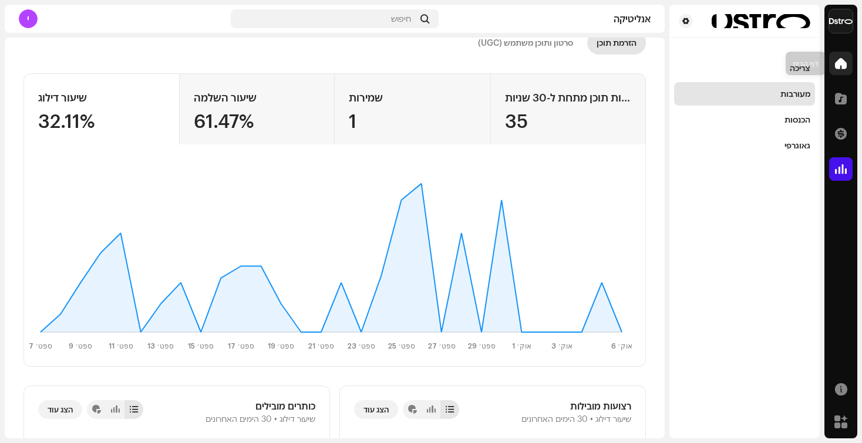
click at [847, 56] on div at bounding box center [840, 63] width 23 height 23
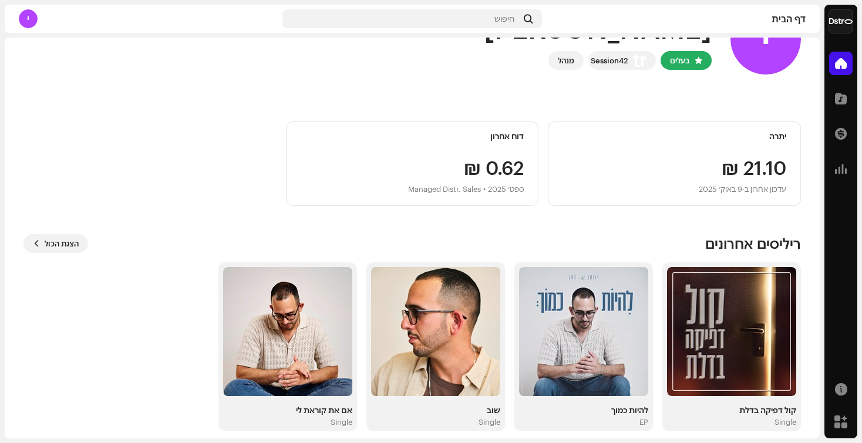
scroll to position [64, 0]
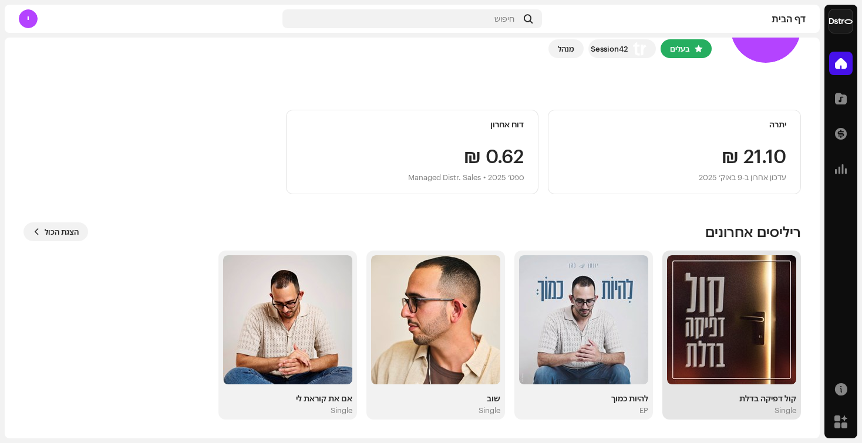
click at [739, 328] on img at bounding box center [731, 319] width 129 height 129
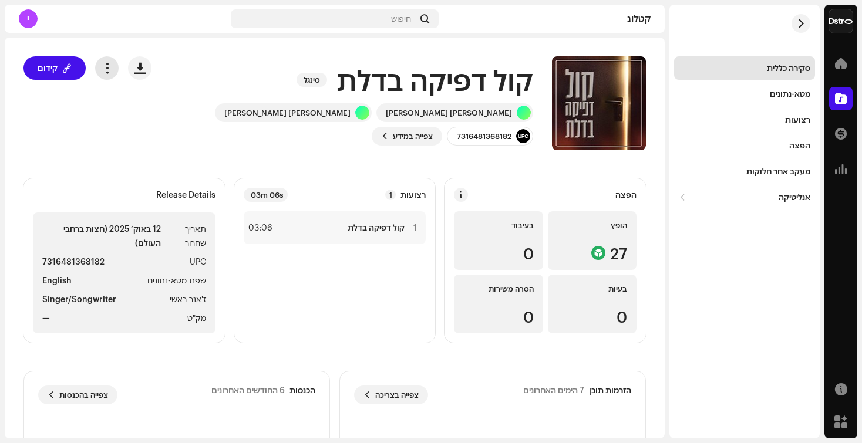
click at [112, 66] on span "button" at bounding box center [107, 67] width 11 height 9
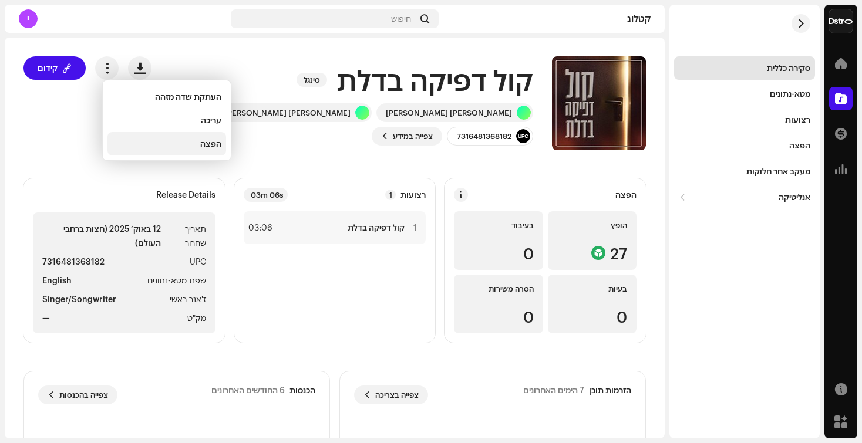
click at [176, 141] on div "הפצה" at bounding box center [166, 143] width 109 height 9
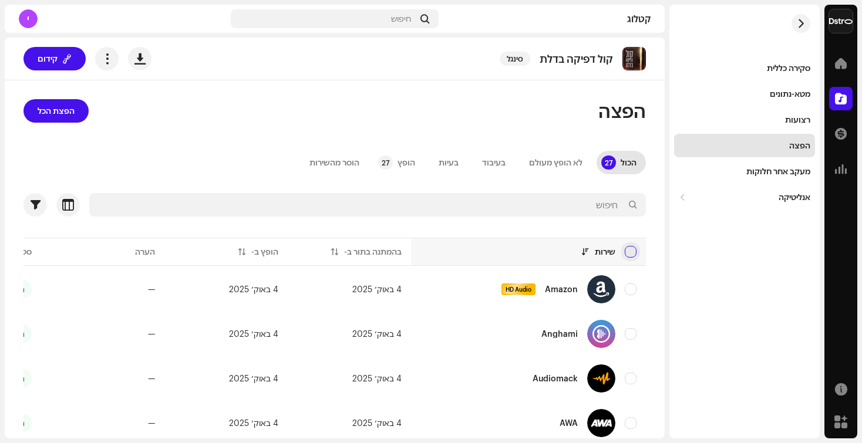
click at [631, 248] on input "checkbox" at bounding box center [631, 252] width 12 height 12
checkbox input "true"
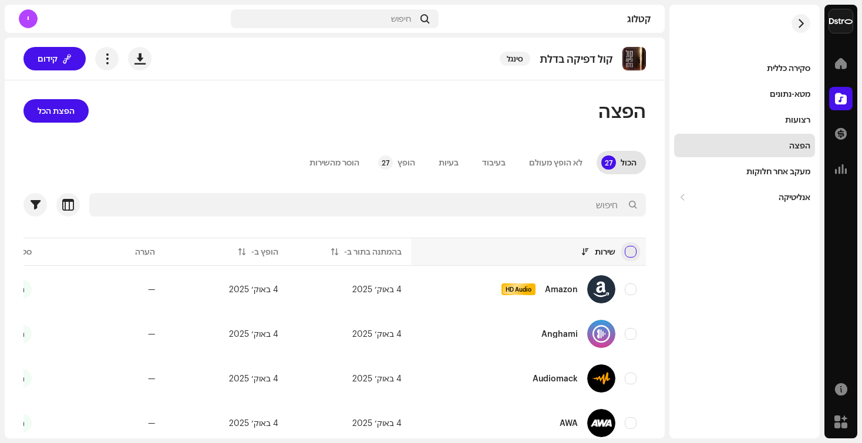
checkbox input "true"
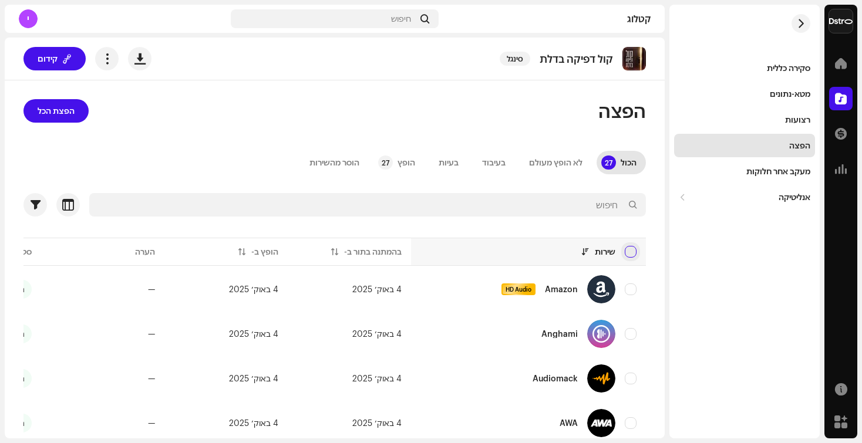
checkbox input "true"
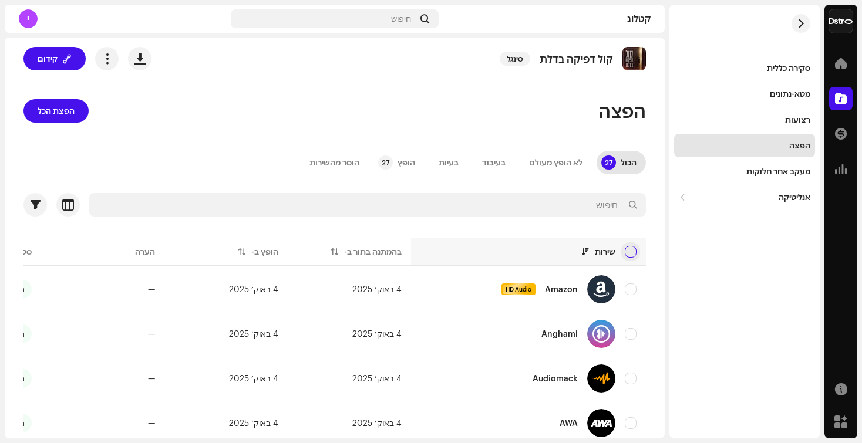
checkbox input "true"
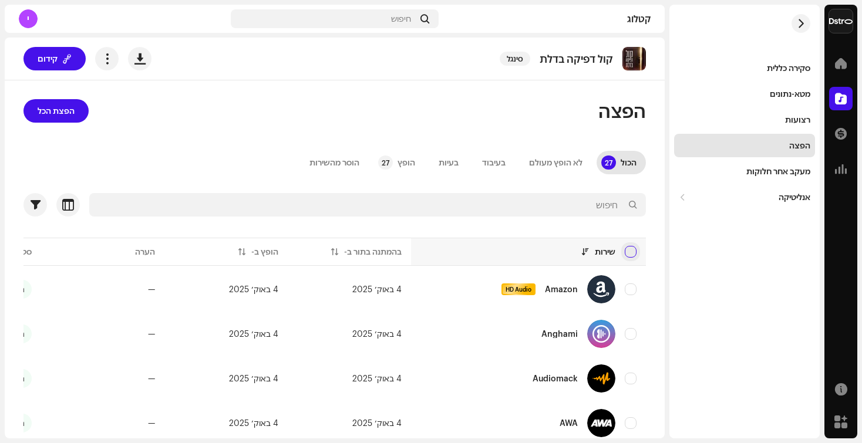
checkbox input "true"
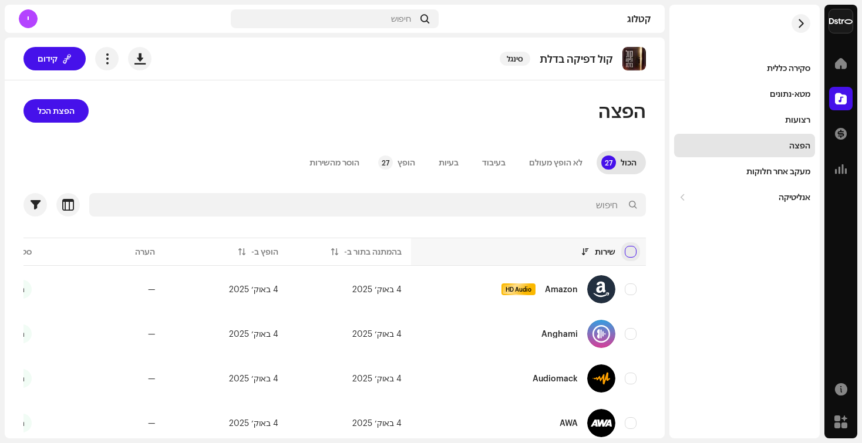
checkbox input "true"
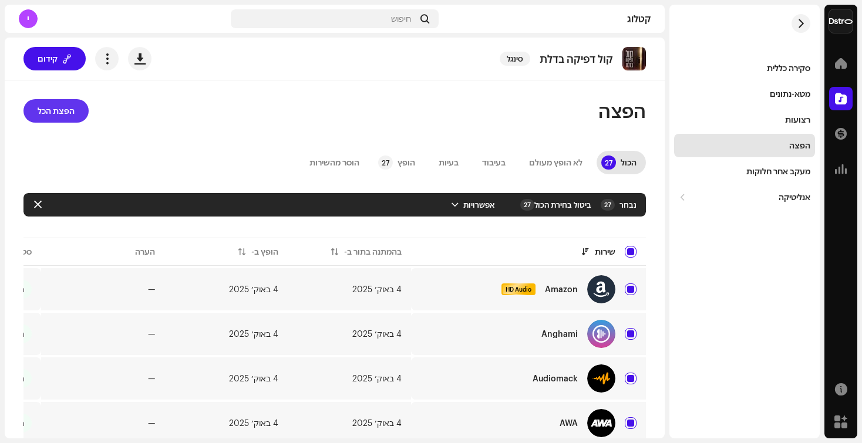
click at [82, 113] on button "הפצת הכל" at bounding box center [55, 110] width 65 height 23
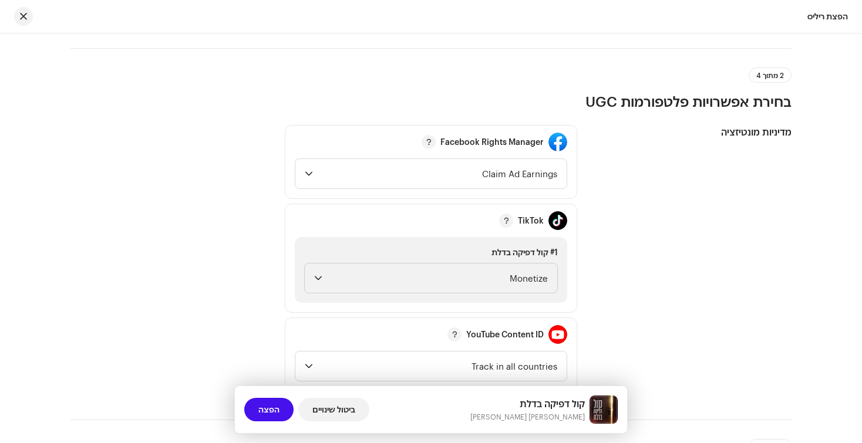
scroll to position [1166, 0]
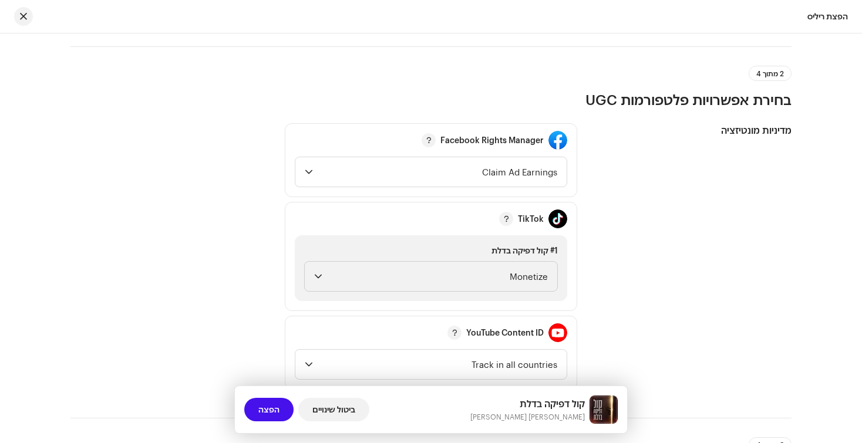
click at [632, 296] on div "מדיניות מונטיזציה" at bounding box center [694, 256] width 196 height 267
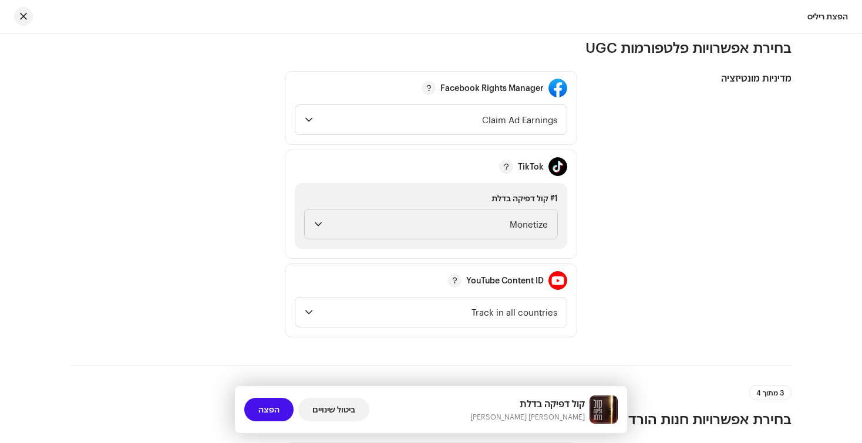
scroll to position [1220, 0]
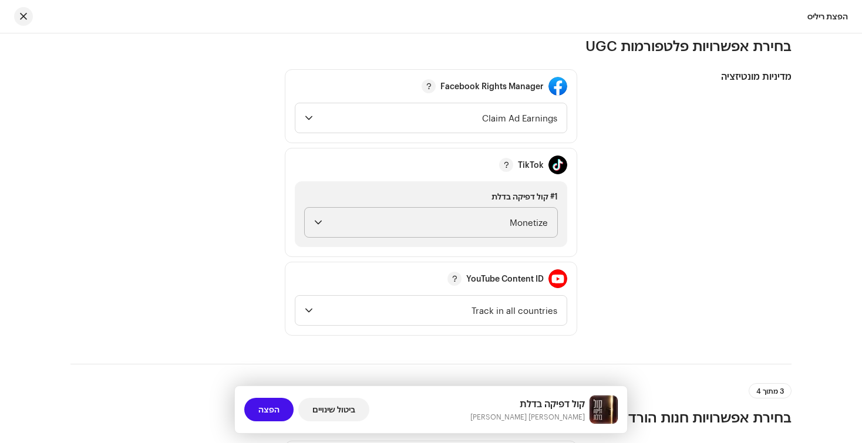
click at [466, 218] on span "Monetize" at bounding box center [437, 222] width 221 height 29
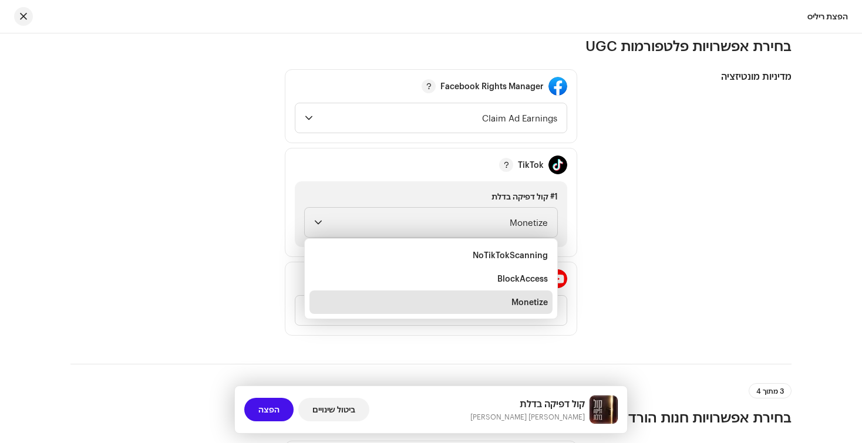
click at [748, 256] on div "מדיניות מונטיזציה" at bounding box center [694, 202] width 196 height 267
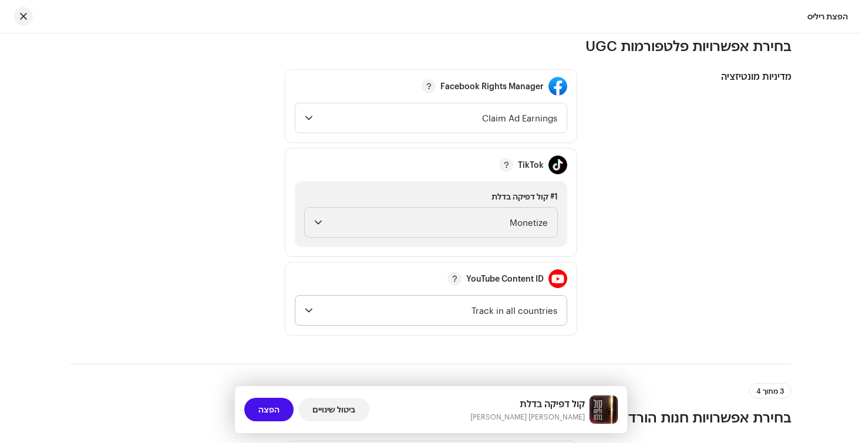
click at [540, 316] on span "Track in all countries" at bounding box center [438, 310] width 240 height 29
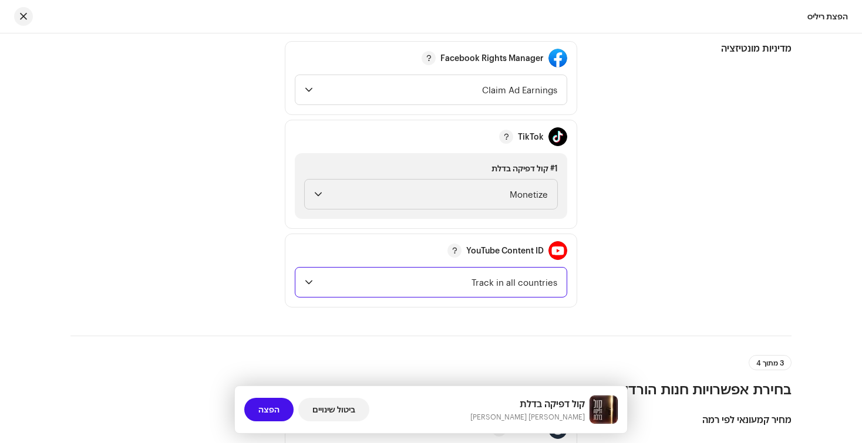
scroll to position [1251, 0]
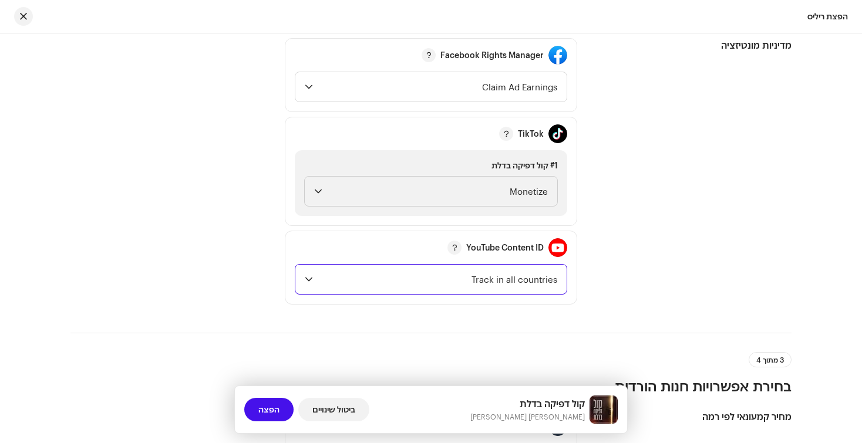
click at [538, 283] on span "Track in all countries" at bounding box center [438, 279] width 240 height 29
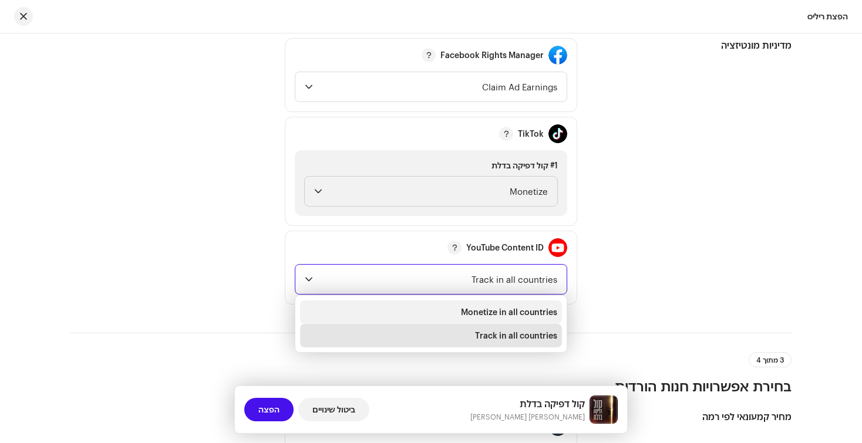
click at [531, 313] on span "Monetize in all countries" at bounding box center [509, 313] width 96 height 12
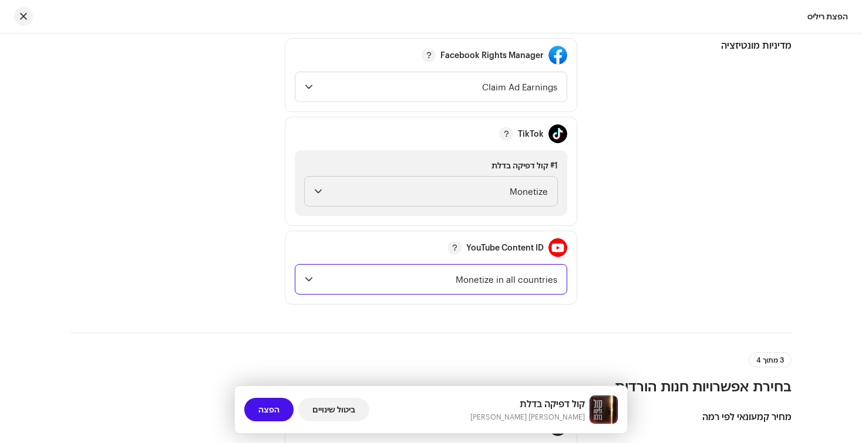
click at [638, 268] on div "מדיניות מונטיזציה" at bounding box center [694, 171] width 196 height 267
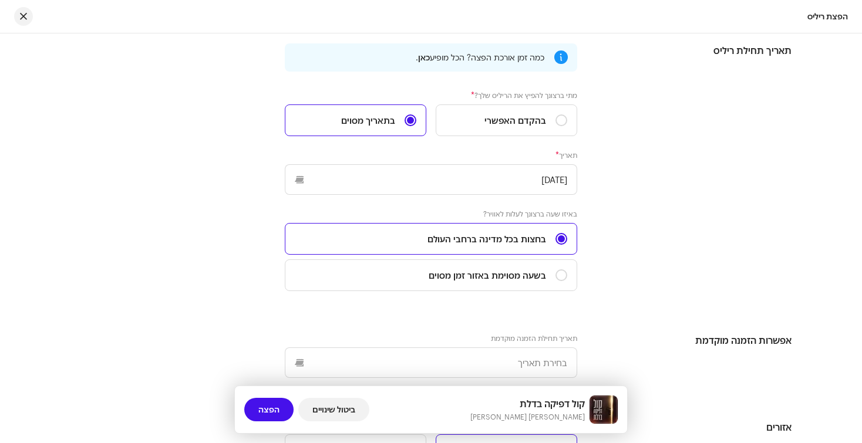
scroll to position [1913, 0]
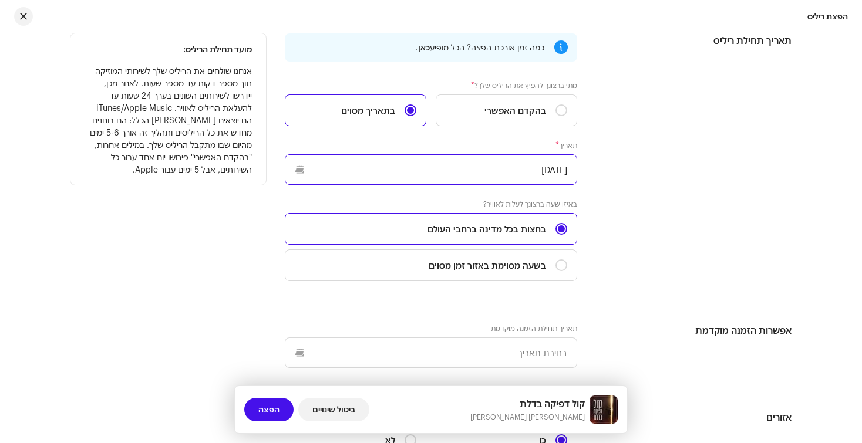
click at [303, 176] on input "[DATE]" at bounding box center [431, 169] width 292 height 31
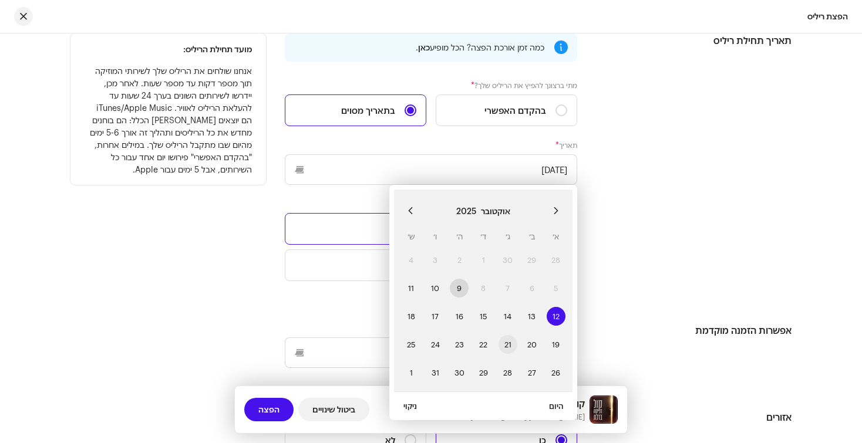
click at [509, 348] on span "21" at bounding box center [508, 344] width 19 height 19
type input "[DATE]"
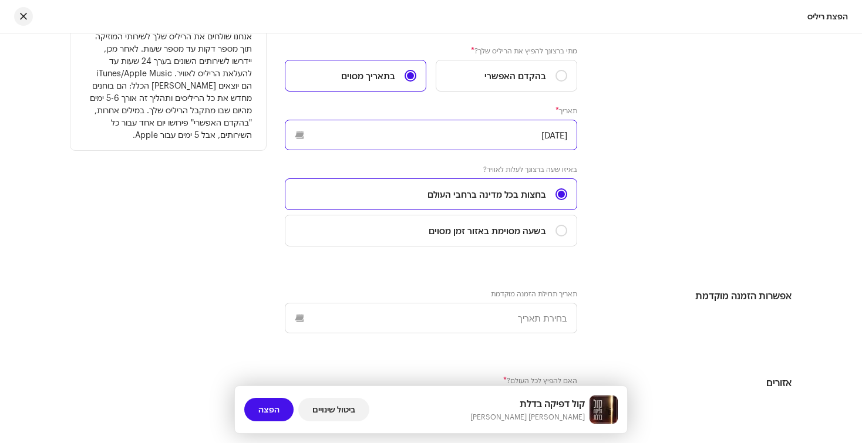
scroll to position [1948, 0]
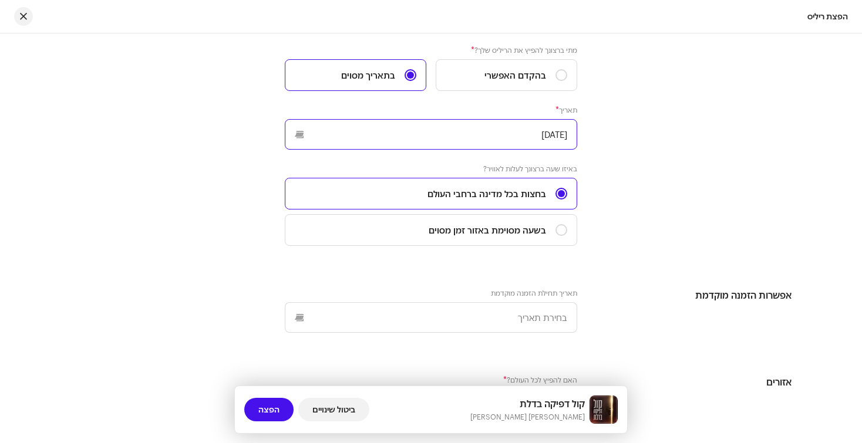
click at [304, 140] on input "[DATE]" at bounding box center [431, 134] width 292 height 31
click at [322, 272] on div "תאריך תחילת ריליס כמה זמן אורכת הפצה? הכל מופיע כאן . [PERSON_NAME] ברצונך להפי…" at bounding box center [430, 216] width 721 height 437
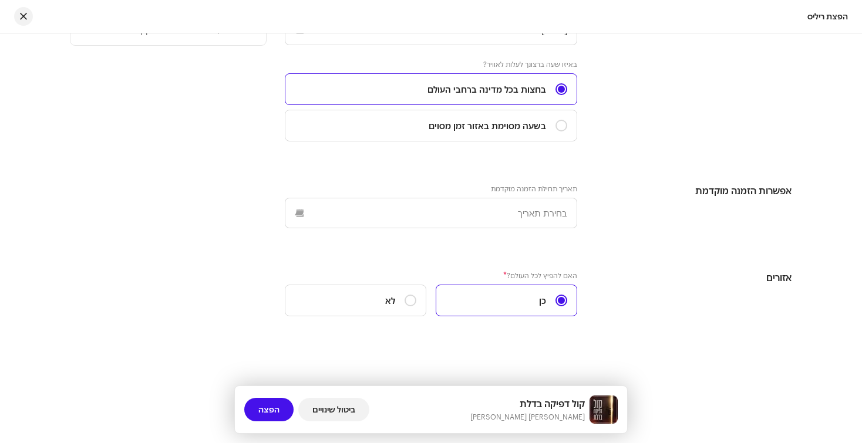
scroll to position [2057, 0]
click at [277, 408] on span "הפצה" at bounding box center [268, 409] width 21 height 23
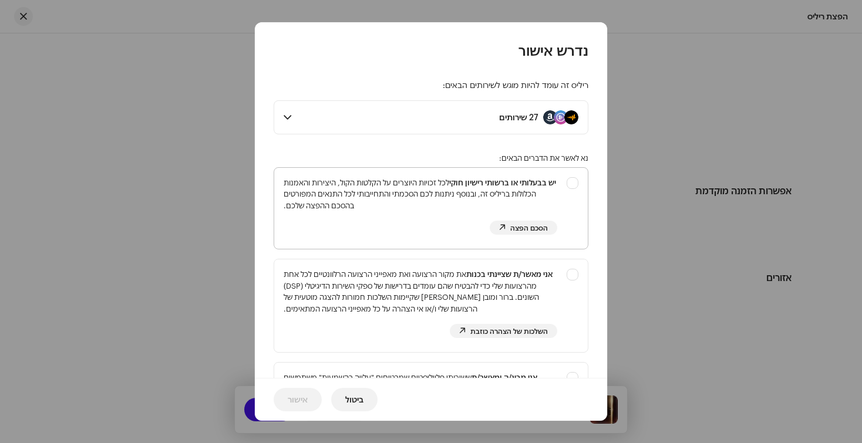
click at [573, 177] on div "יש בבעלותי או ברשותי רישיון חוקי לכל זכויות היוצרים על הקלטות הקול, היצירות והא…" at bounding box center [431, 206] width 314 height 77
checkbox input "true"
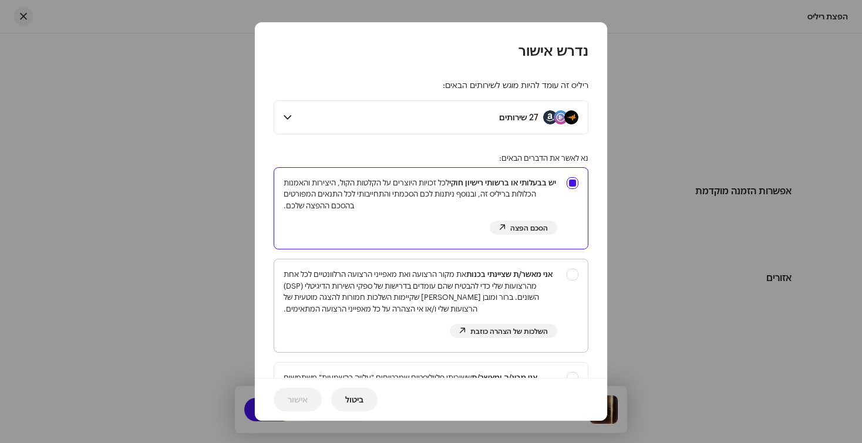
click at [579, 271] on div "אני מאשר/ת שציינתי בכנות את מקור הרצועה ואת מאפייני הרצועה הרלוונטיים לכל אחת מ…" at bounding box center [431, 304] width 314 height 88
checkbox input "true"
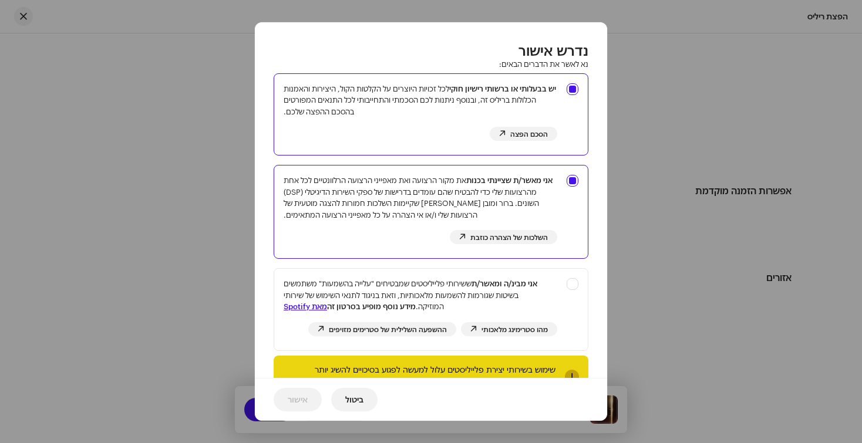
scroll to position [132, 0]
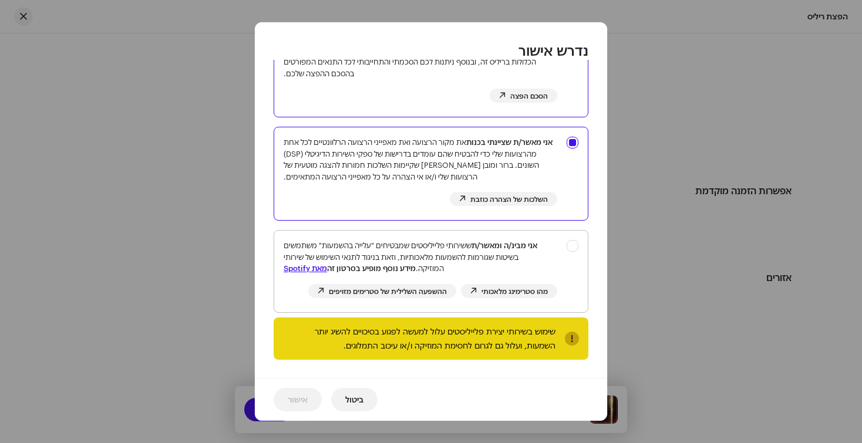
click at [573, 246] on div "אני מבינ/ה ומאשר/ת ששירותי פלייליסטים שמבטיחים "עלייה בהשמעות" משתמשים בשיטות ש…" at bounding box center [431, 269] width 314 height 77
checkbox input "true"
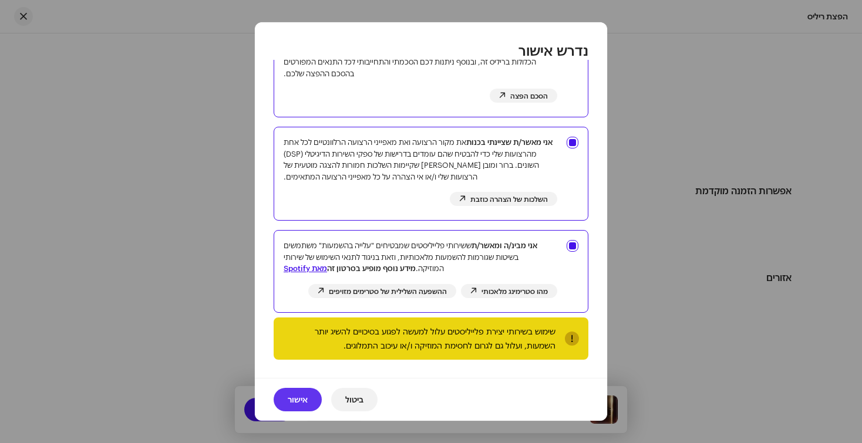
click at [297, 398] on span "אישור" at bounding box center [298, 399] width 20 height 23
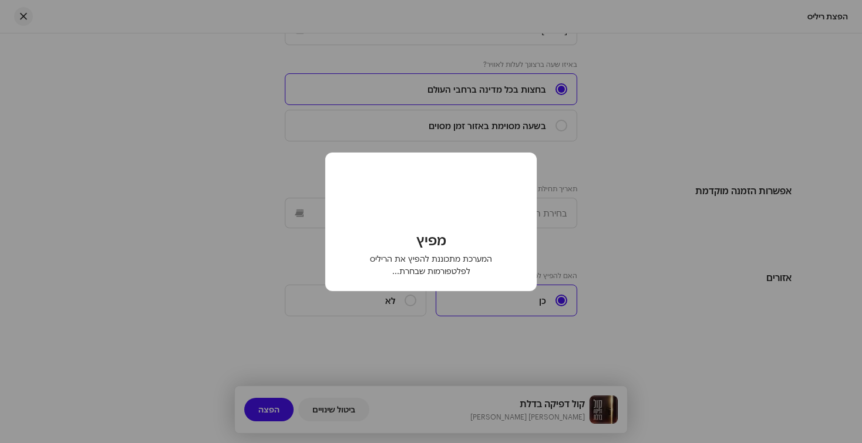
checkbox input "false"
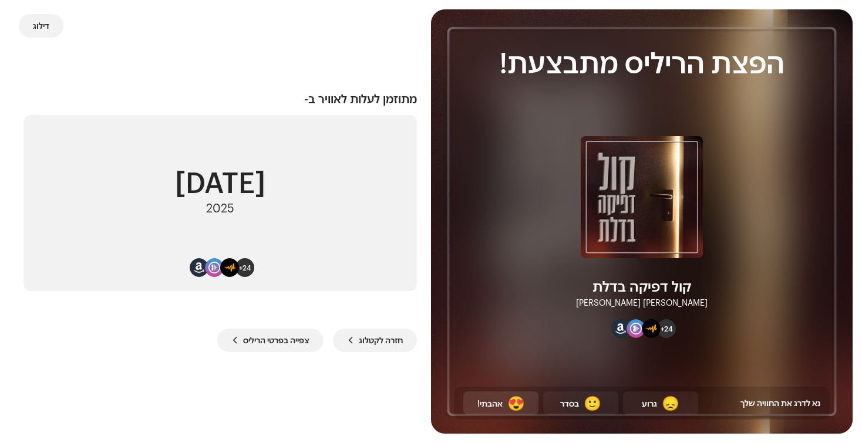
click at [496, 402] on div "אהבתי!" at bounding box center [489, 404] width 25 height 12
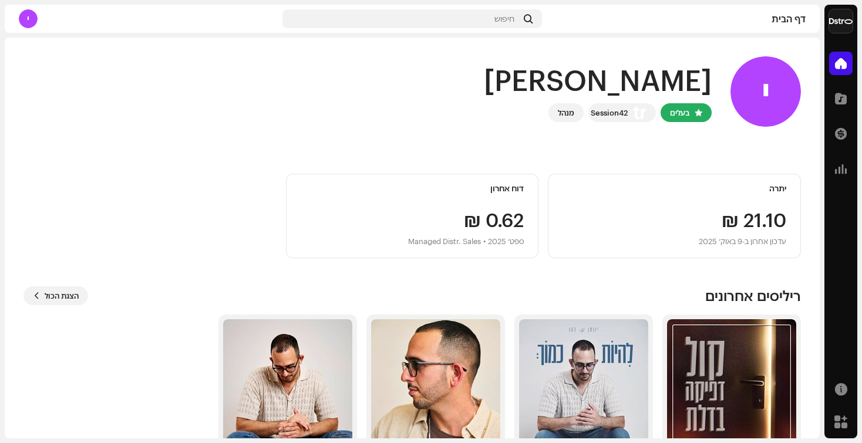
scroll to position [64, 0]
